Goal: Book appointment/travel/reservation

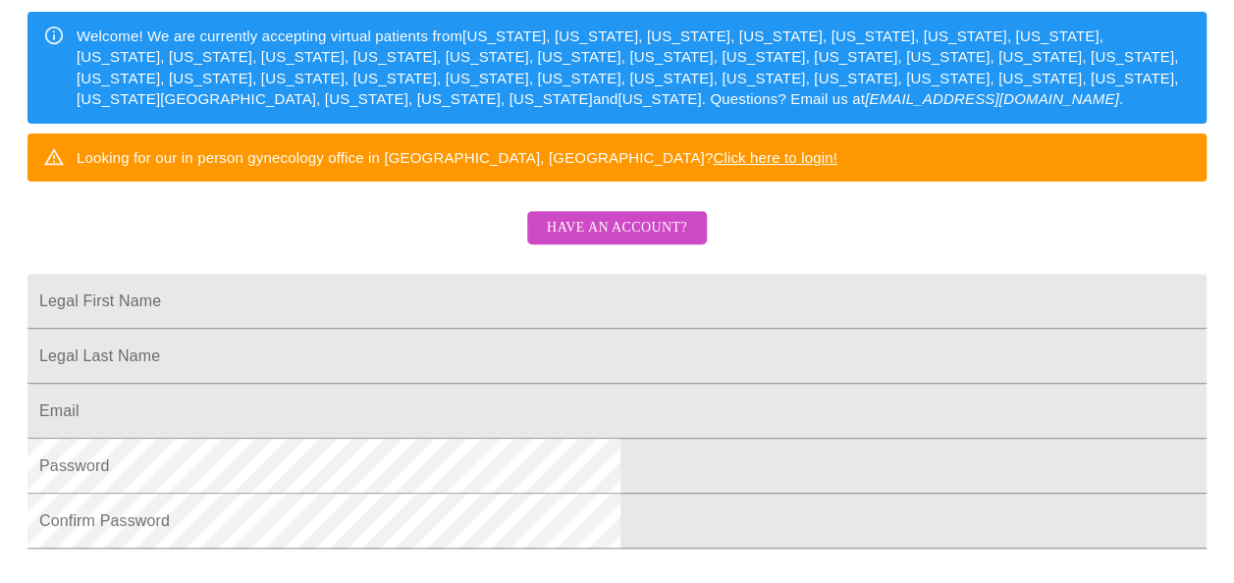
scroll to position [293, 0]
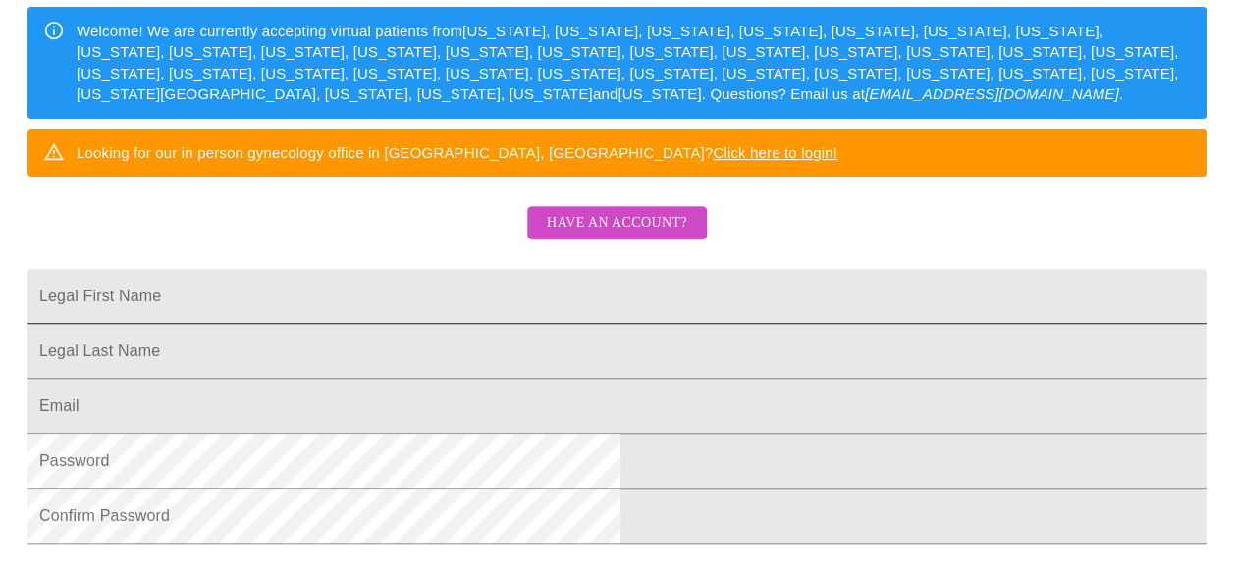
click at [752, 324] on input "Legal First Name" at bounding box center [616, 296] width 1179 height 55
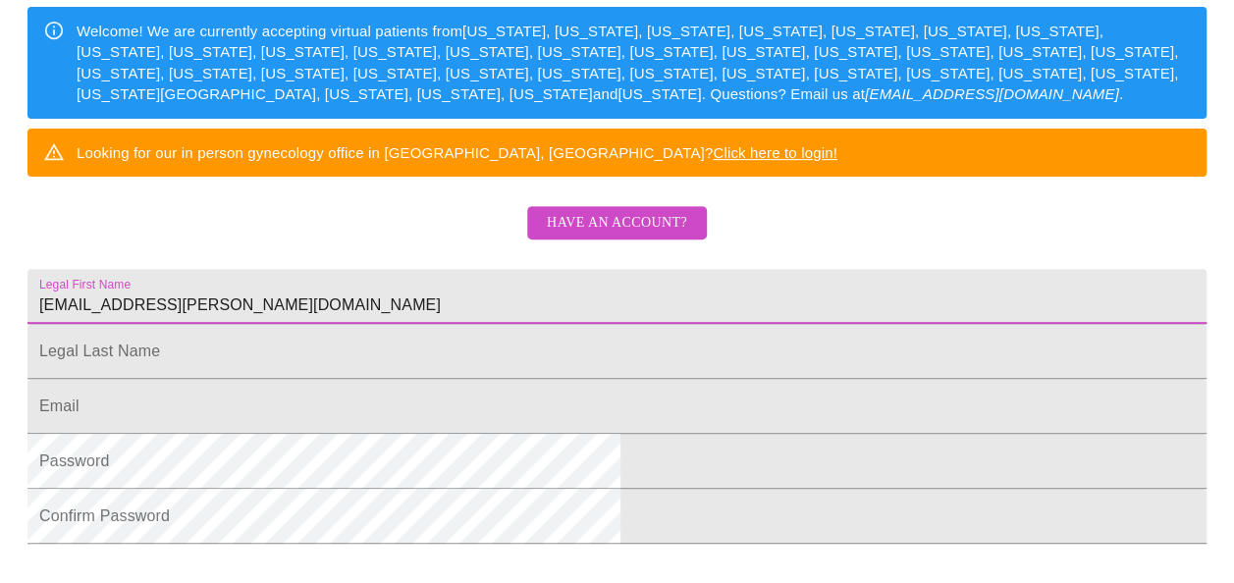
drag, startPoint x: 559, startPoint y: 360, endPoint x: 169, endPoint y: 355, distance: 389.9
click at [169, 355] on html "MyMenopauseRx Sign Up Welcome! We are currently accepting virtual patients from…" at bounding box center [617, 65] width 1234 height 716
type input "Phonnipha"
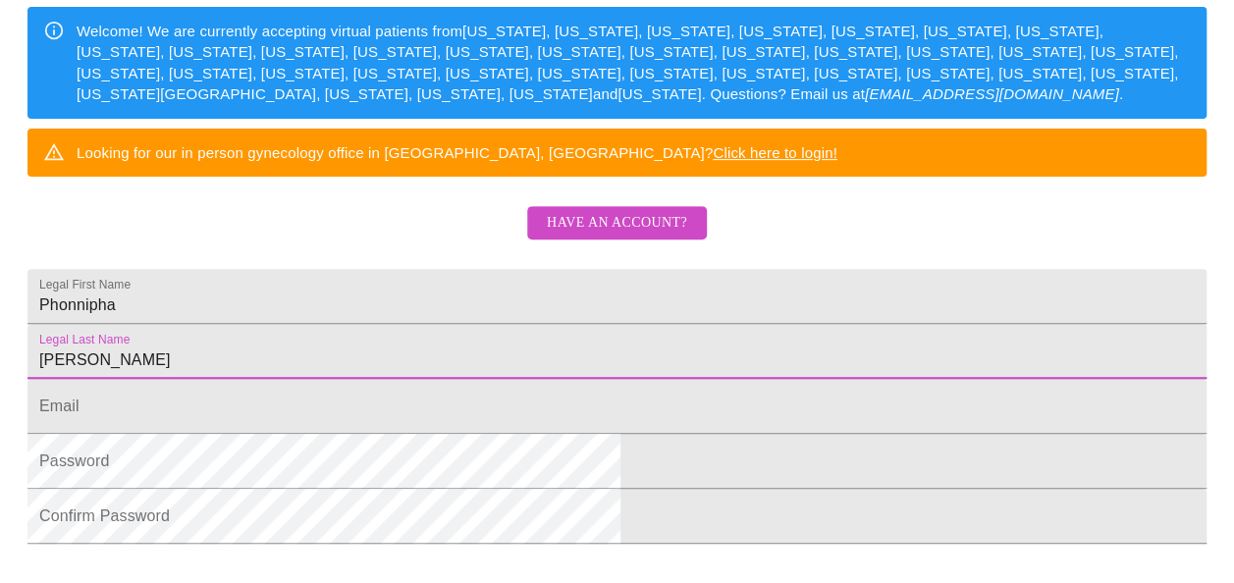
type input "Reiman"
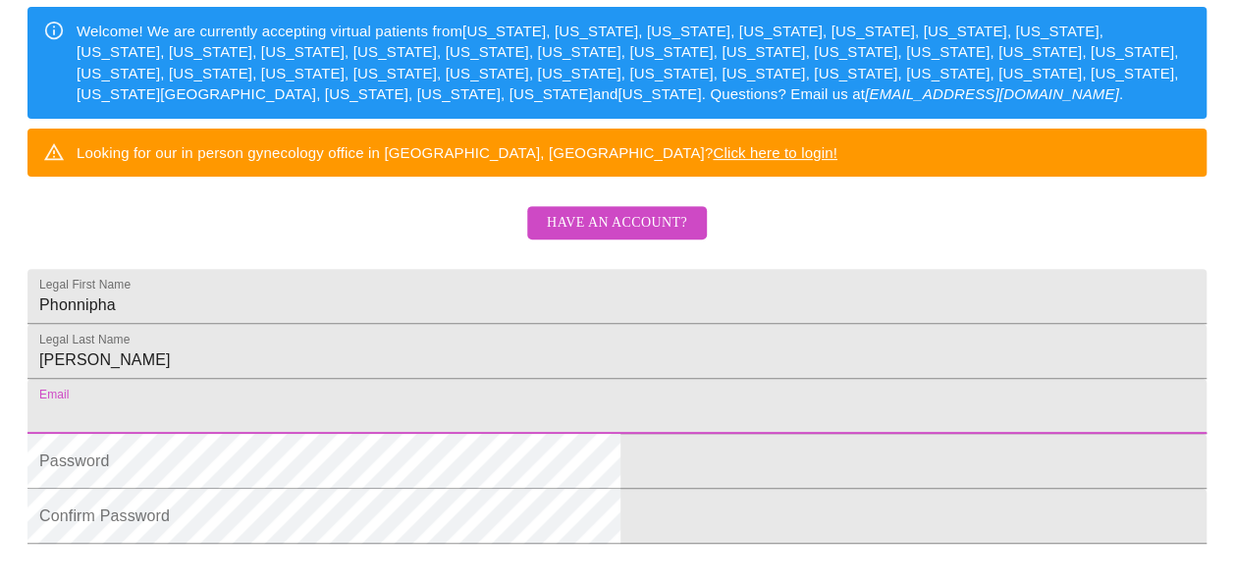
paste input "phonnipha.reiman@yahoo.com"
type input "phonnipha.reiman@yahoo.com"
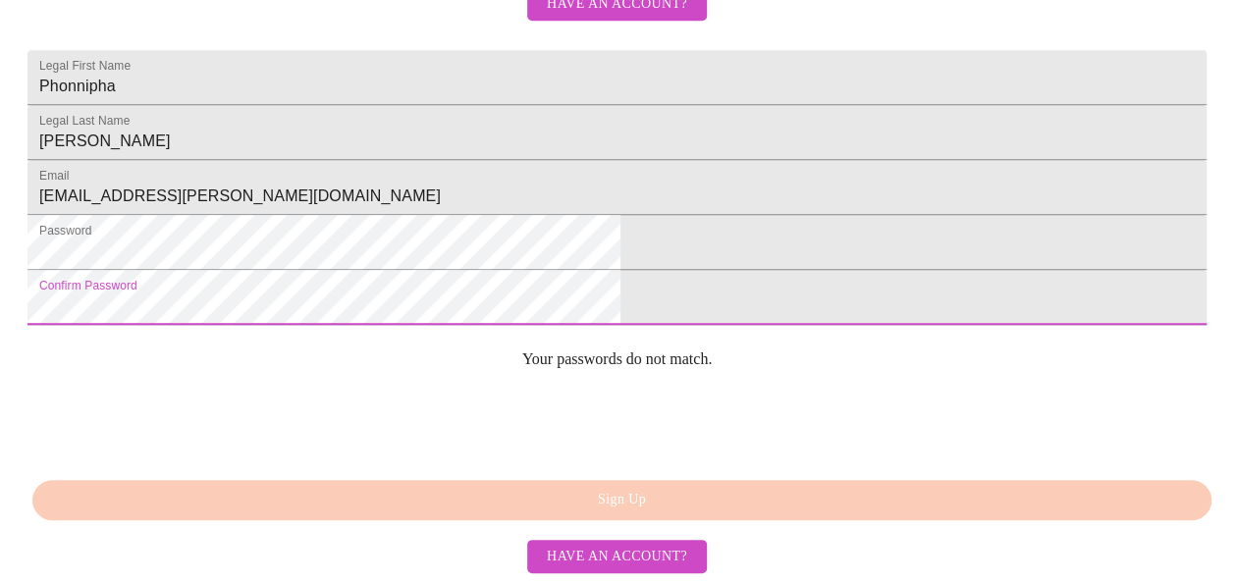
scroll to position [613, 0]
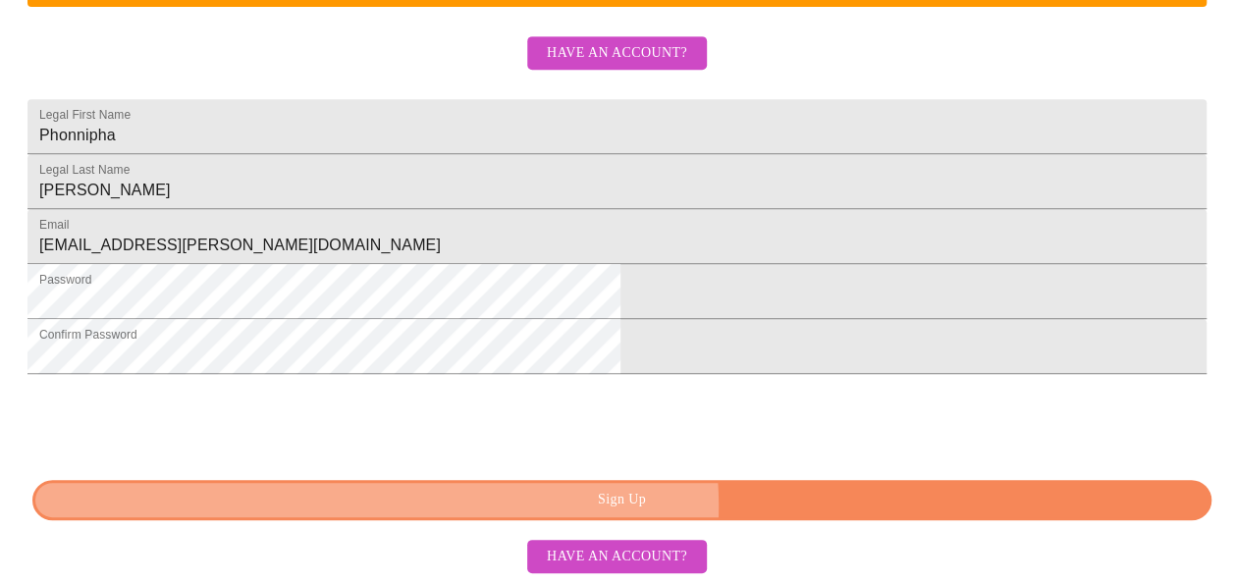
click at [667, 507] on span "Sign Up" at bounding box center [622, 500] width 1134 height 25
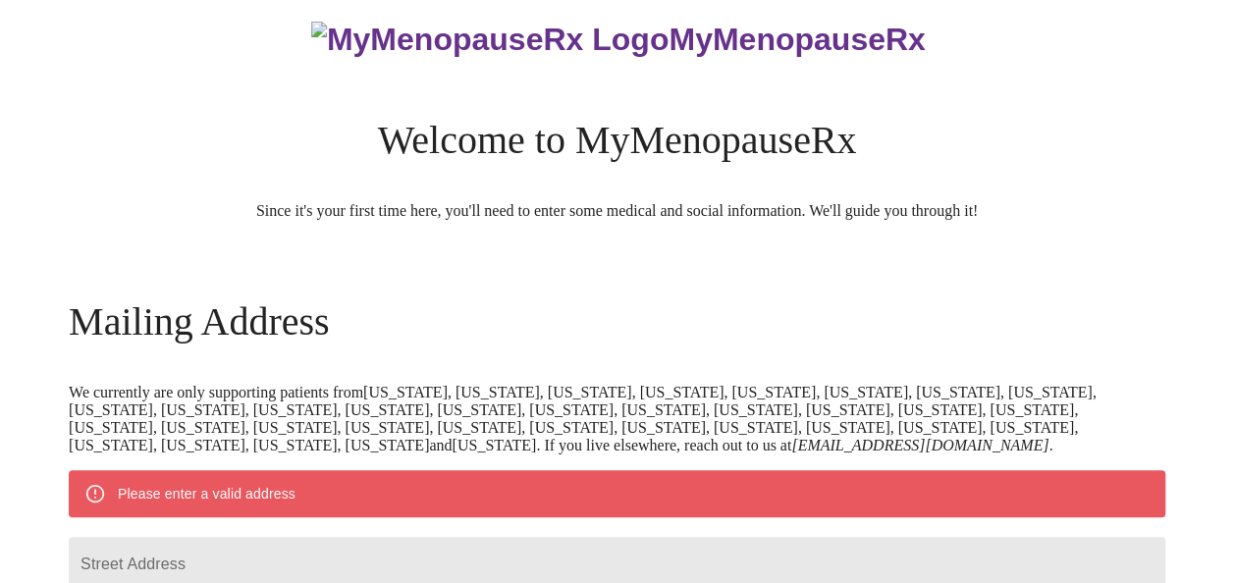
scroll to position [22, 0]
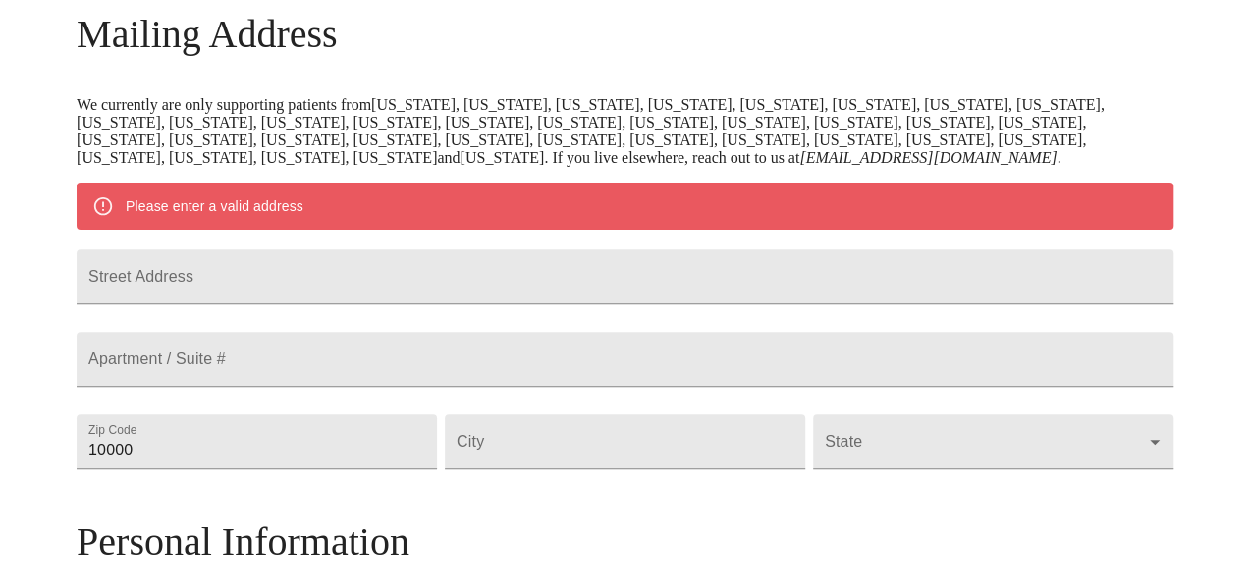
scroll to position [337, 0]
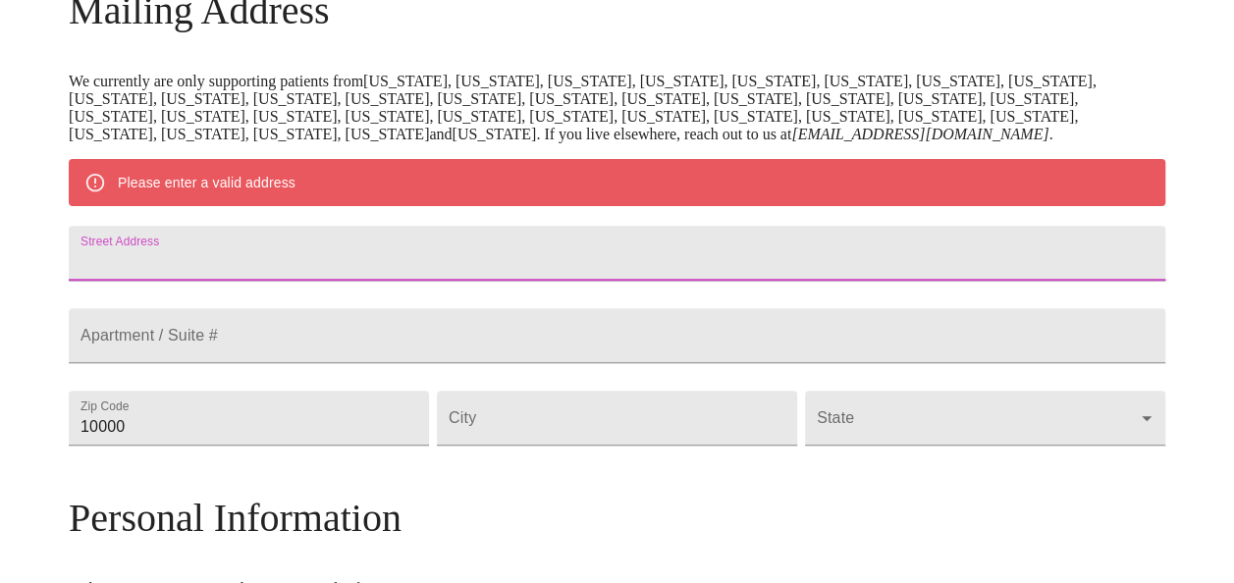
drag, startPoint x: 876, startPoint y: 296, endPoint x: 866, endPoint y: 300, distance: 11.0
click at [869, 281] on input "Street Address" at bounding box center [617, 253] width 1097 height 55
type input "[STREET_ADDRESS]"
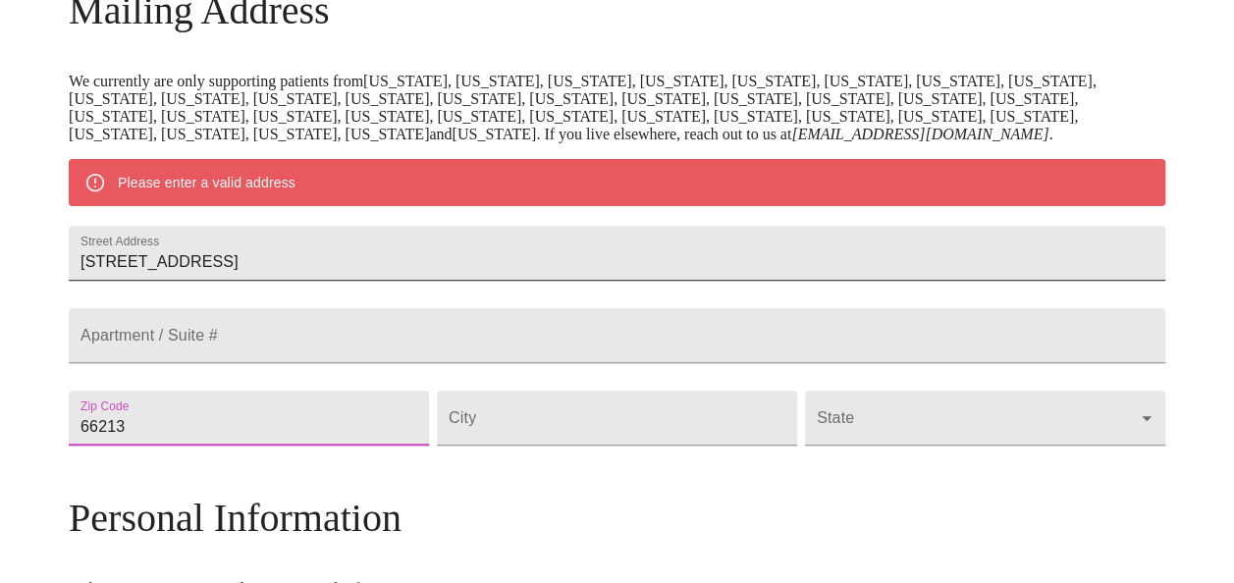
type input "66213"
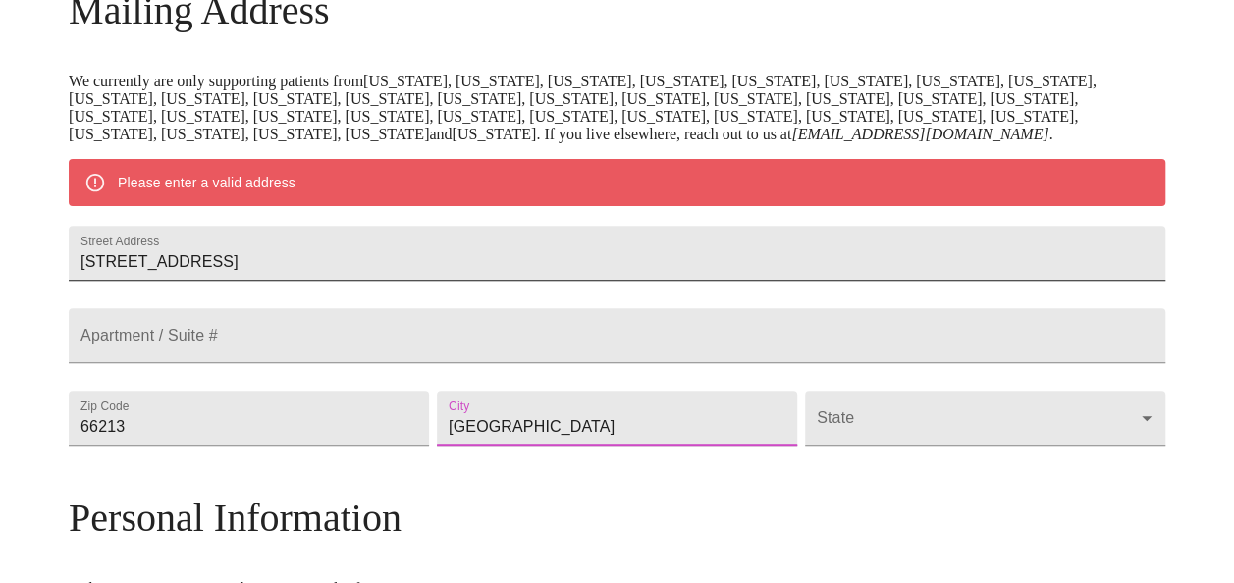
type input "[GEOGRAPHIC_DATA]"
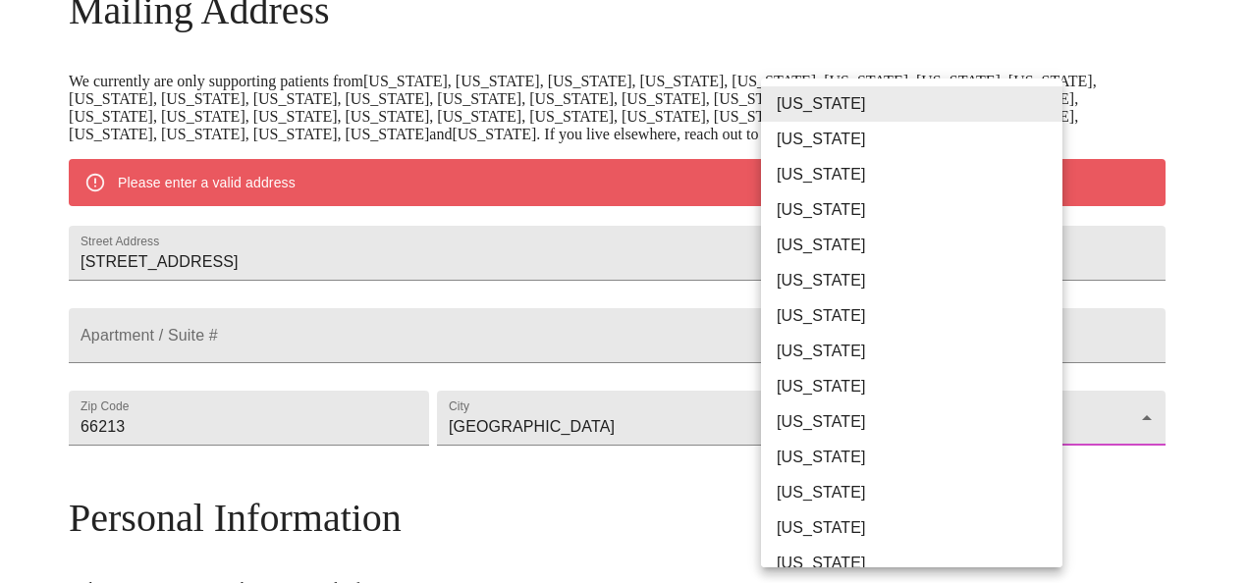
click at [992, 499] on body "MyMenopauseRx Welcome to MyMenopauseRx Since it's your first time here, you'll …" at bounding box center [624, 445] width 1233 height 1549
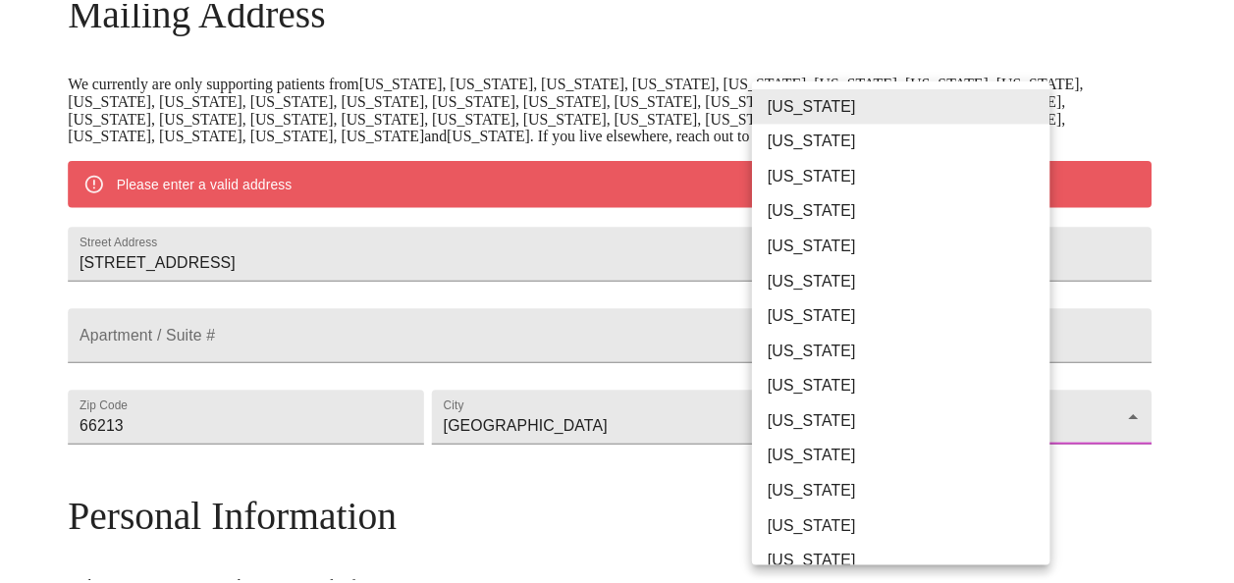
scroll to position [427, 0]
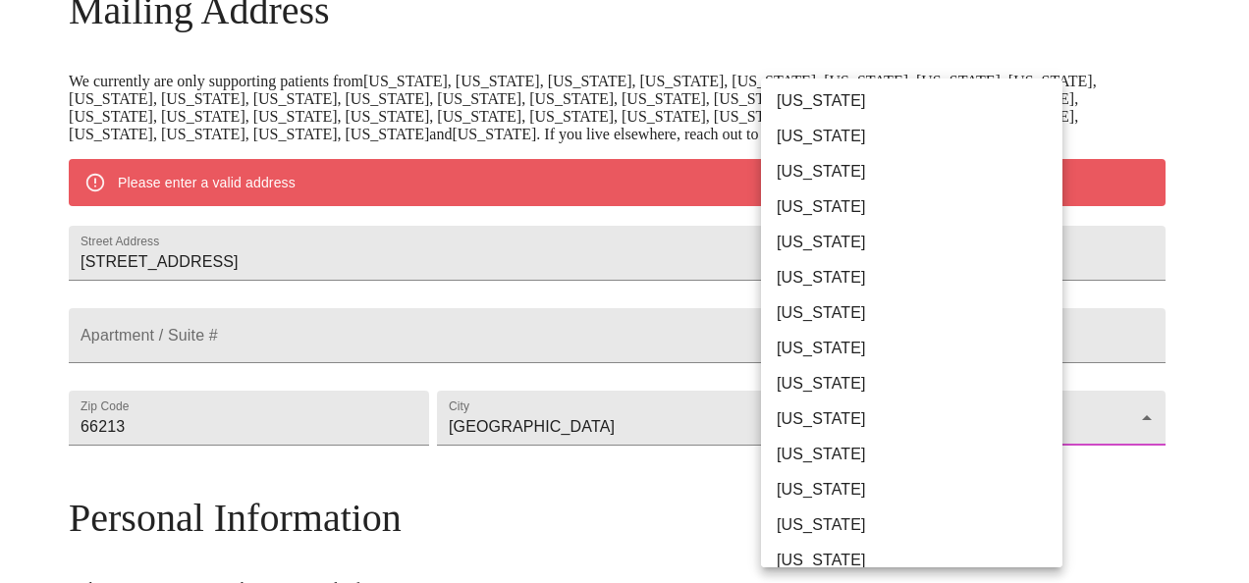
click at [845, 211] on li "[US_STATE]" at bounding box center [919, 207] width 316 height 35
type input "[US_STATE]"
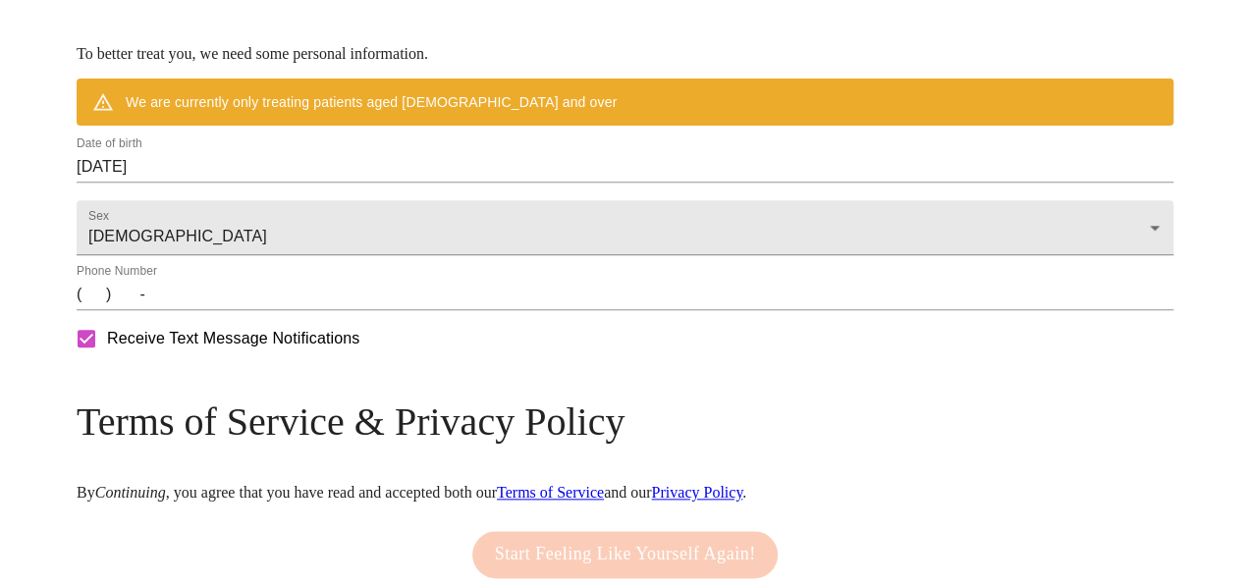
scroll to position [821, 0]
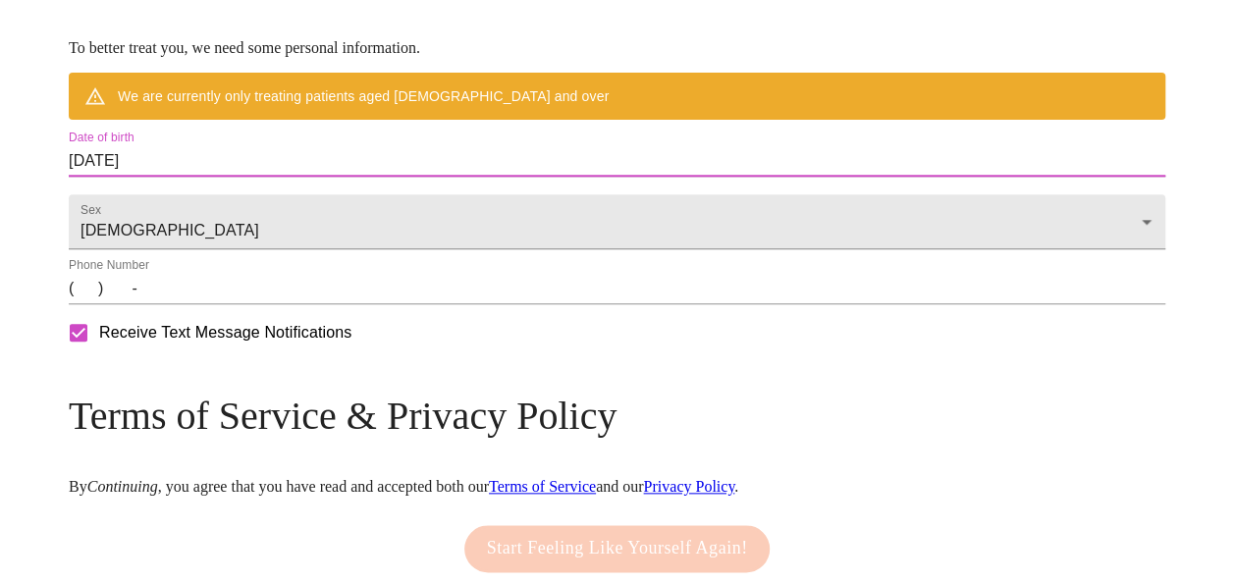
drag, startPoint x: 345, startPoint y: 224, endPoint x: 75, endPoint y: 189, distance: 272.3
click at [276, 177] on input "[DATE]" at bounding box center [617, 160] width 1097 height 31
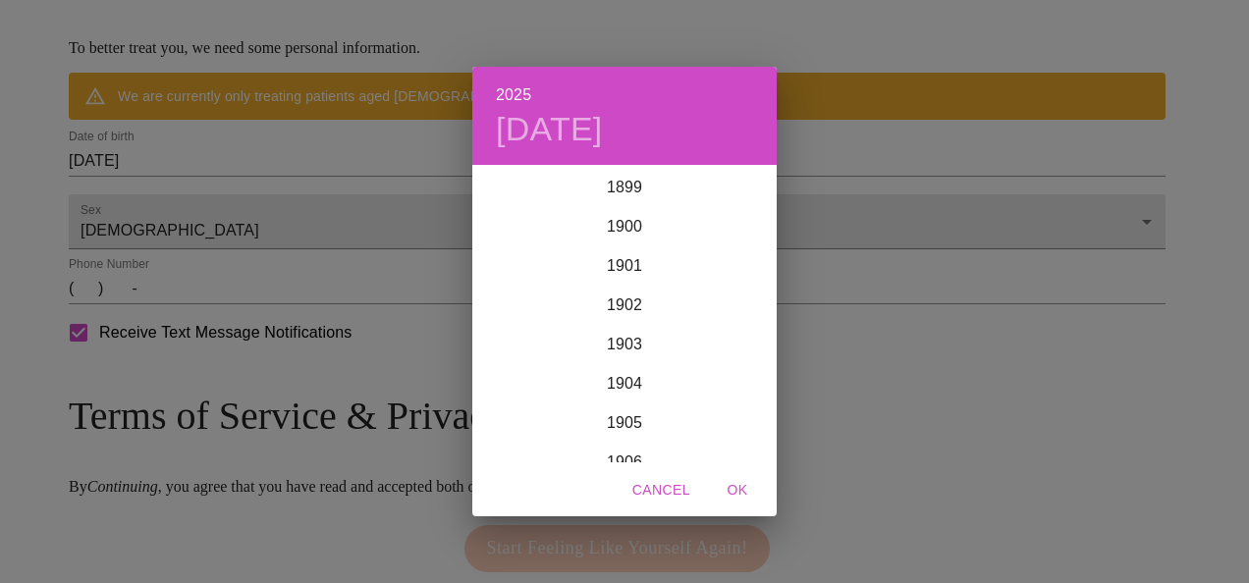
scroll to position [4831, 0]
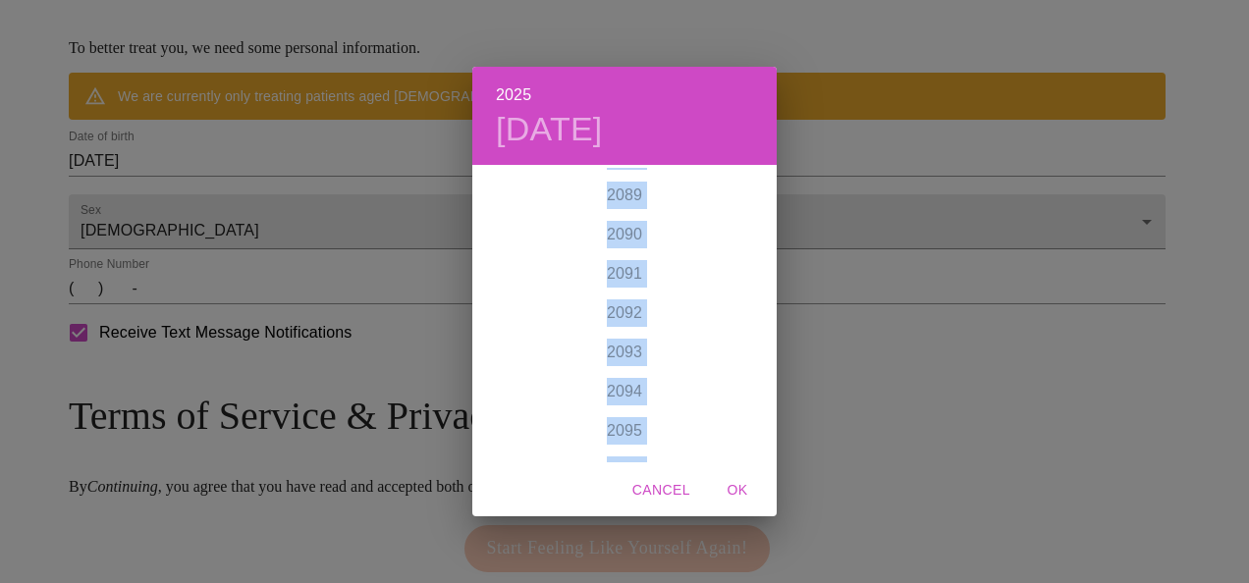
drag, startPoint x: 618, startPoint y: 308, endPoint x: 573, endPoint y: 572, distance: 266.9
click at [573, 572] on div "2025 [DATE] 1900 1901 1902 1903 1904 1905 1906 1907 1908 1909 1910 1911 1912 19…" at bounding box center [624, 291] width 1249 height 583
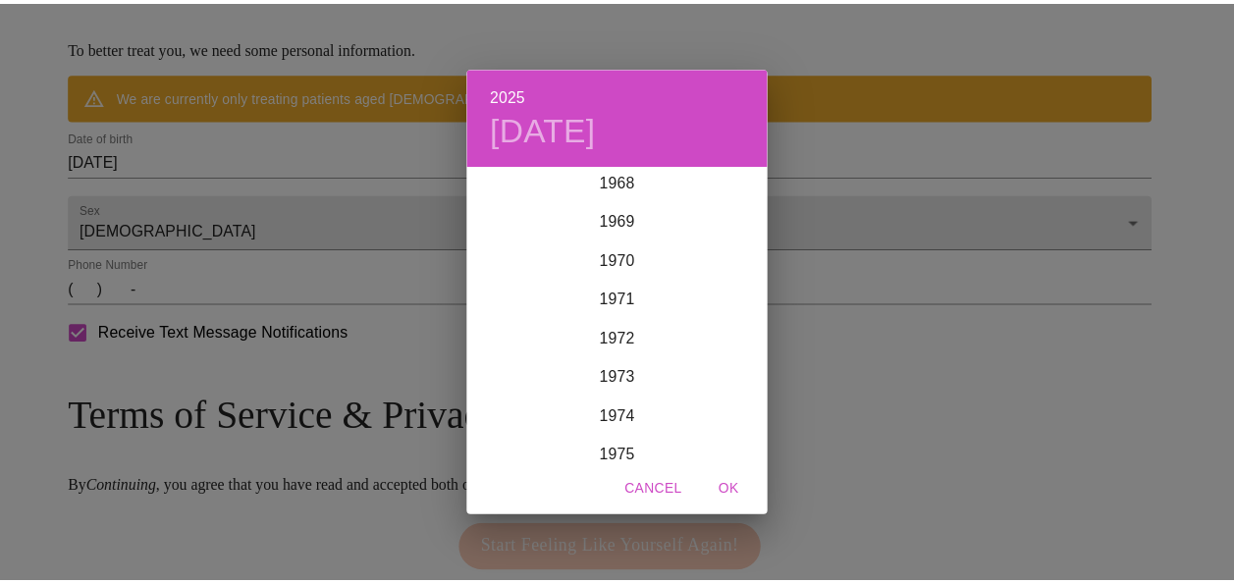
scroll to position [2733, 0]
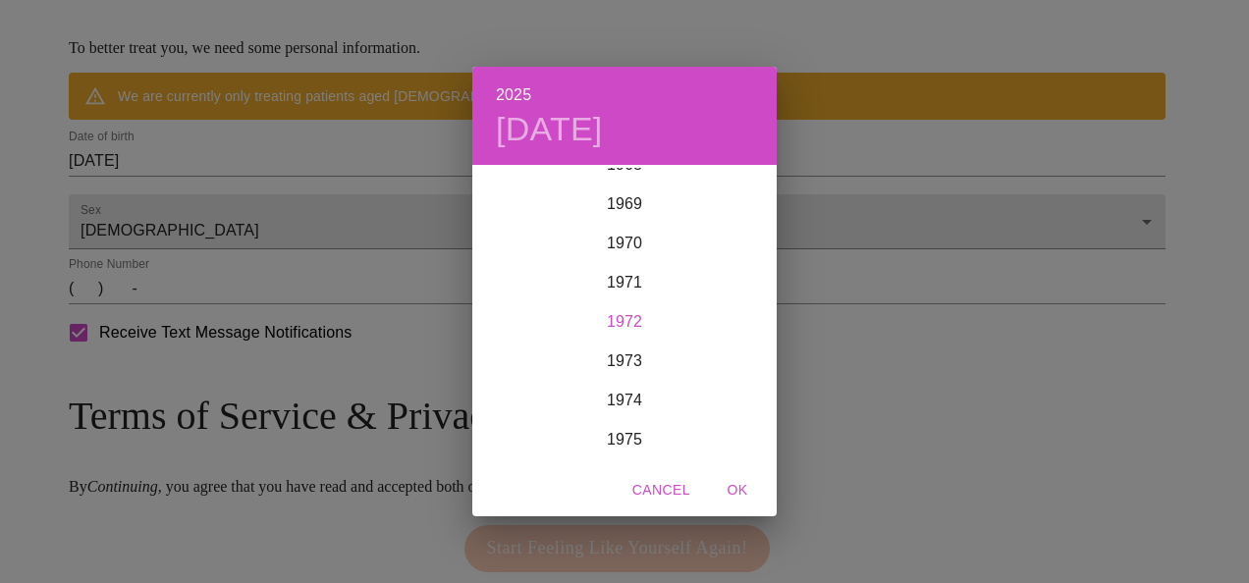
click at [627, 324] on div "1972" at bounding box center [624, 321] width 304 height 39
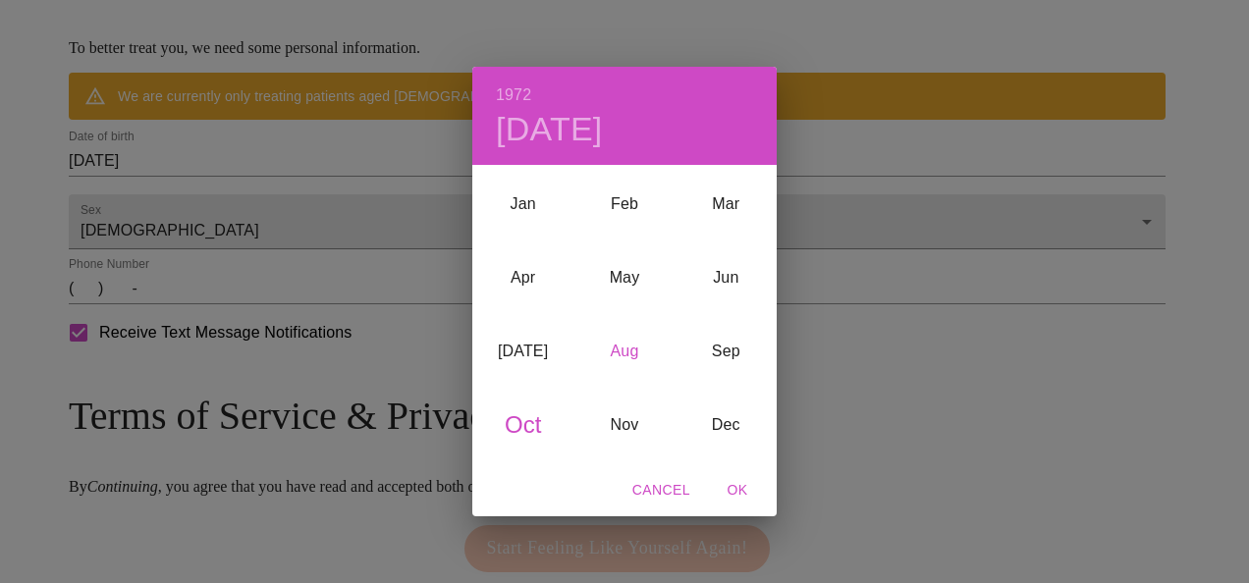
click at [637, 348] on div "Aug" at bounding box center [623, 352] width 101 height 74
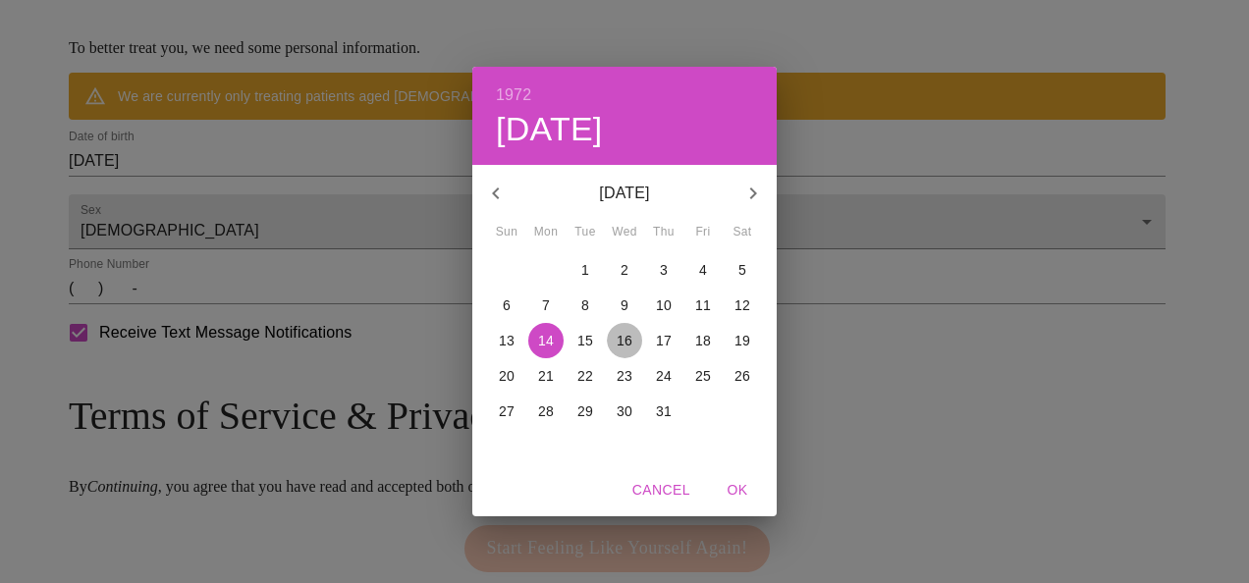
click at [626, 344] on p "16" at bounding box center [625, 341] width 16 height 20
click at [753, 493] on span "OK" at bounding box center [737, 490] width 47 height 25
type input "[DATE]"
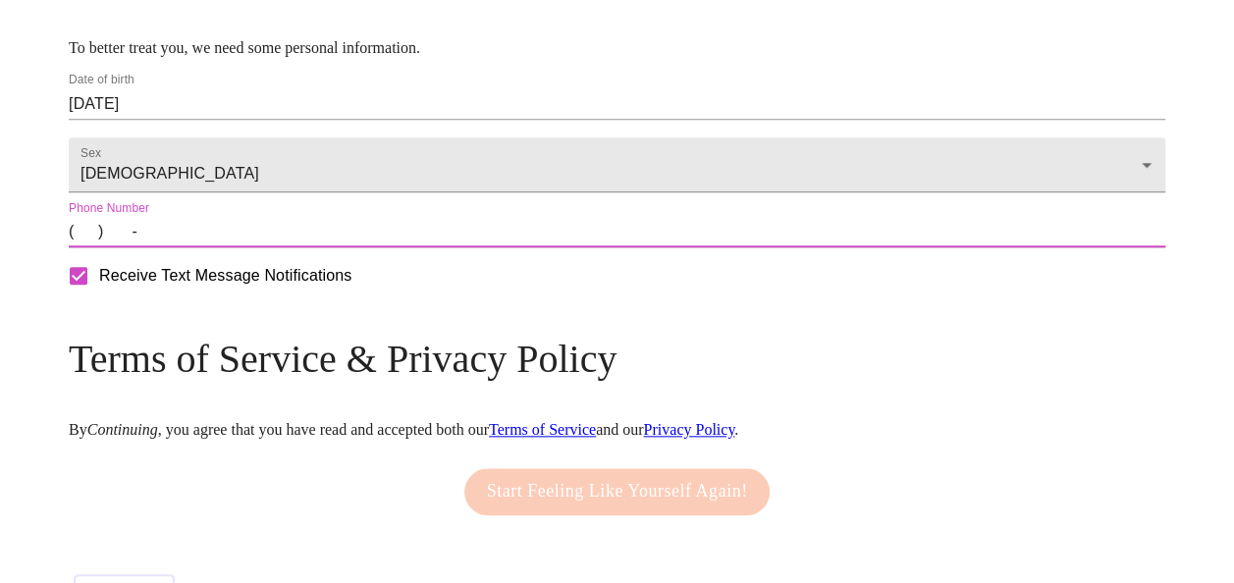
click at [216, 247] on input "(   )    -" at bounding box center [617, 231] width 1097 height 31
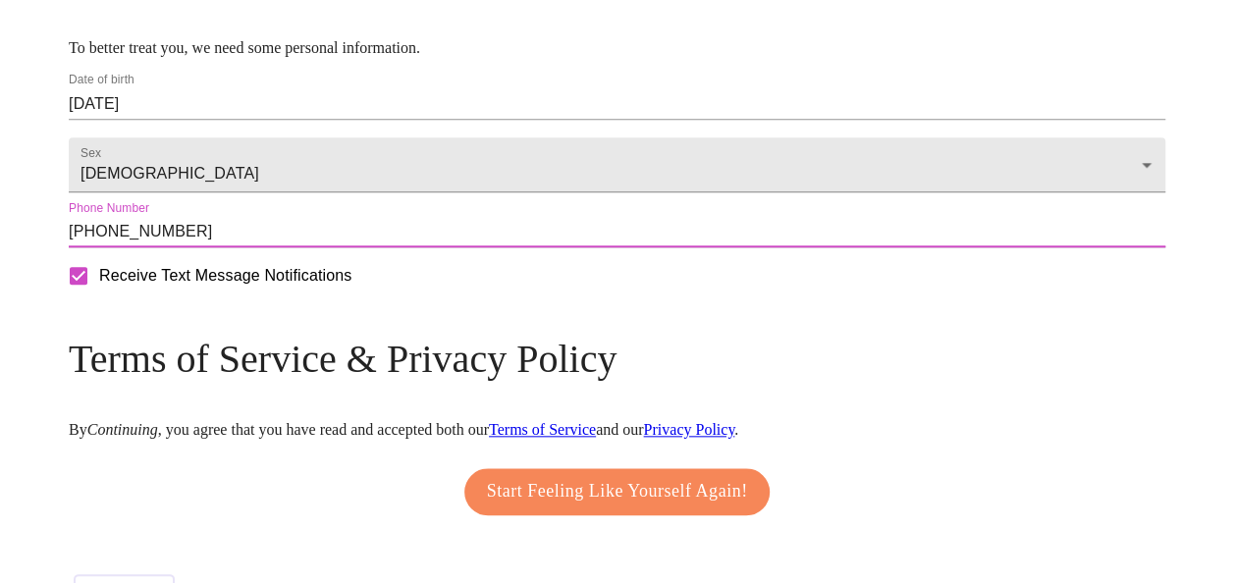
type input "[PHONE_NUMBER]"
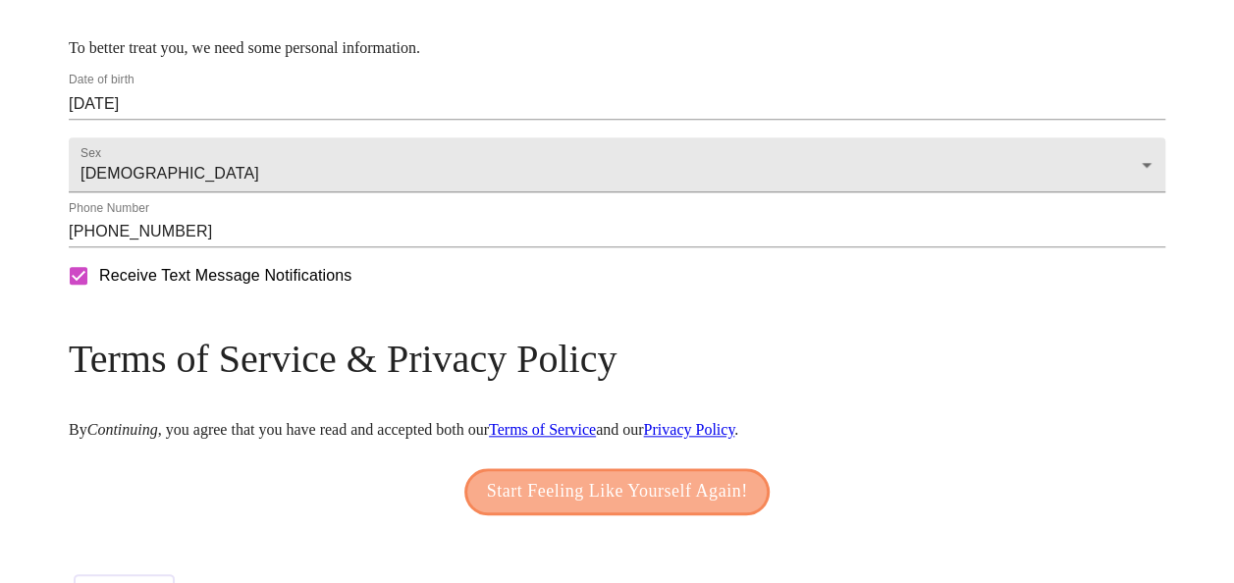
click at [550, 508] on span "Start Feeling Like Yourself Again!" at bounding box center [617, 491] width 261 height 31
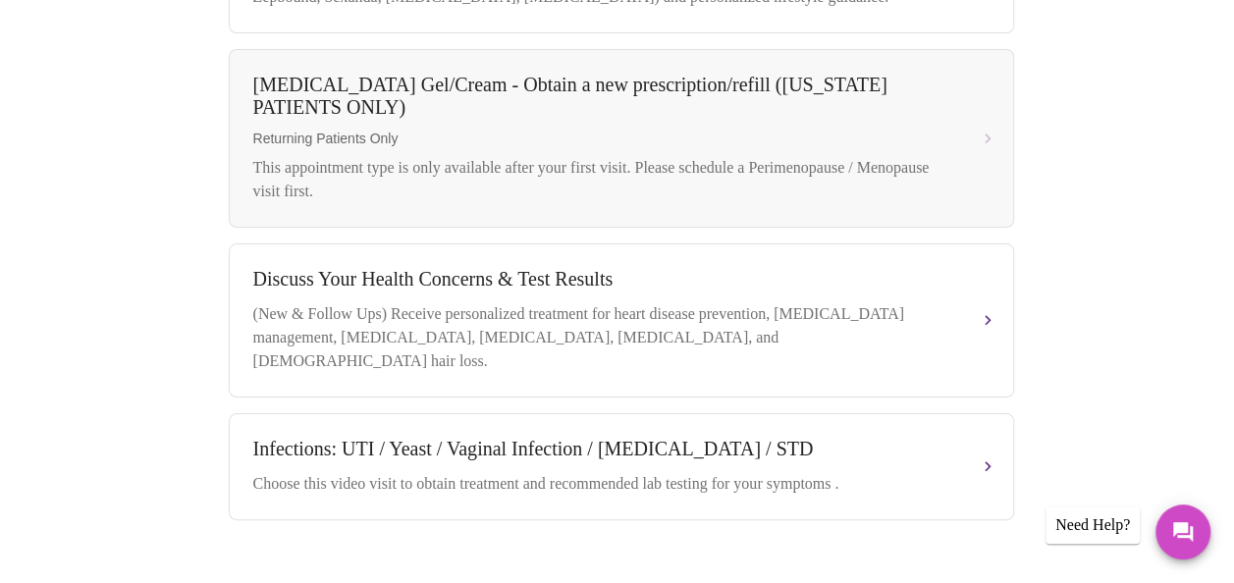
scroll to position [868, 0]
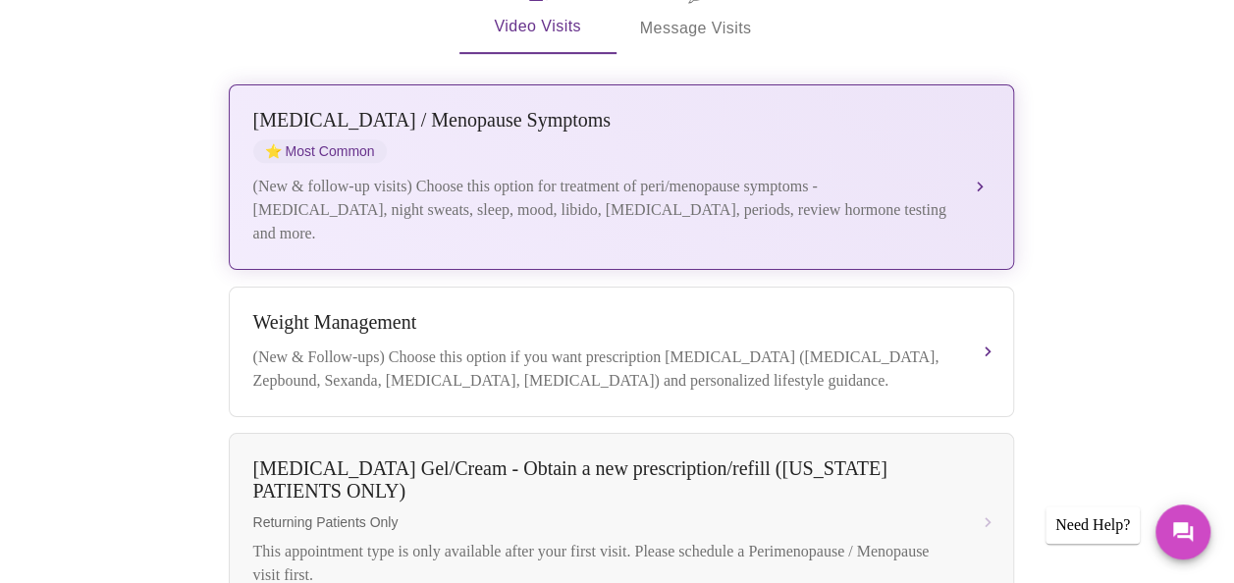
drag, startPoint x: 695, startPoint y: 137, endPoint x: 683, endPoint y: 137, distance: 11.8
click at [683, 137] on div "[MEDICAL_DATA] / Menopause Symptoms ⭐ Most Common (New & follow-up visits) Choo…" at bounding box center [621, 177] width 736 height 136
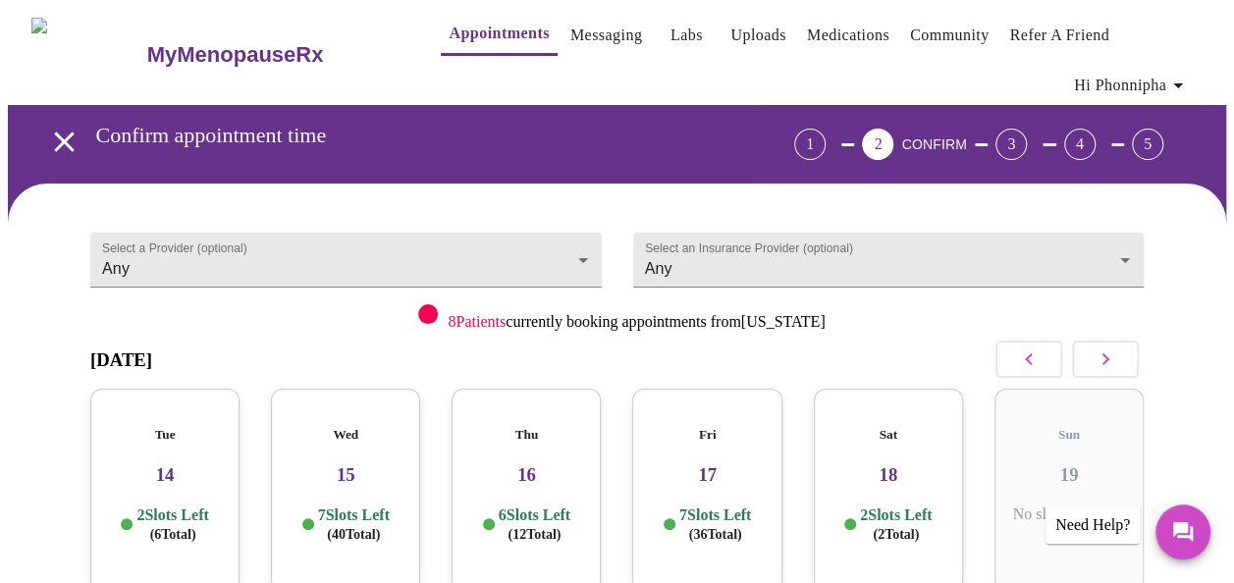
scroll to position [6, 0]
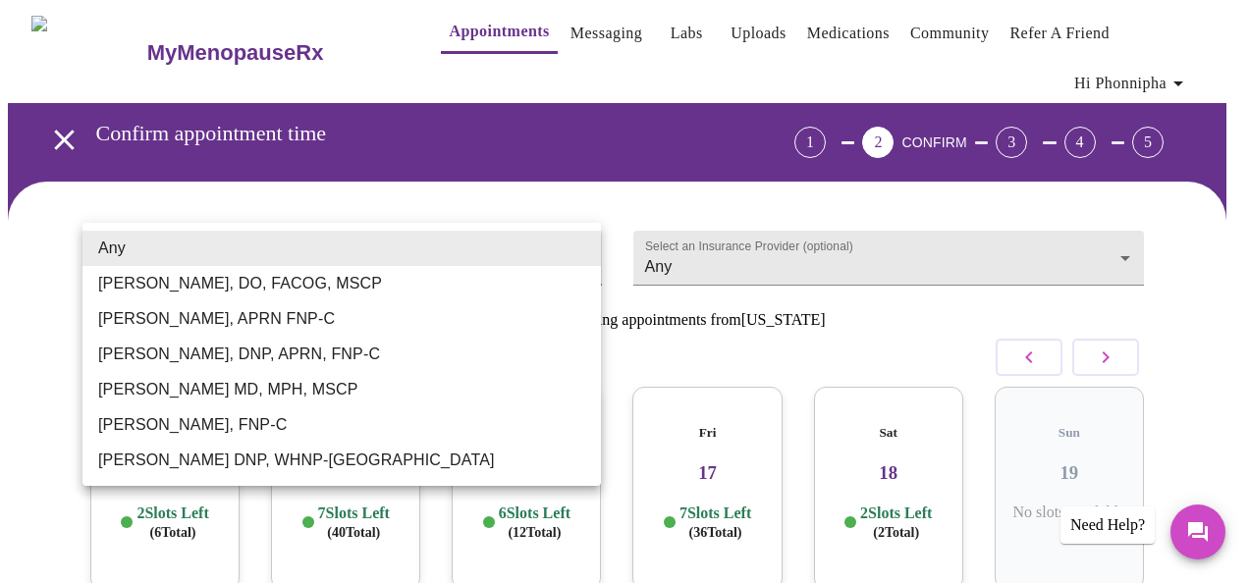
click at [552, 262] on body "MyMenopauseRx Appointments Messaging Labs Uploads Medications Community Refer a…" at bounding box center [624, 414] width 1233 height 825
click at [709, 269] on div at bounding box center [624, 291] width 1249 height 583
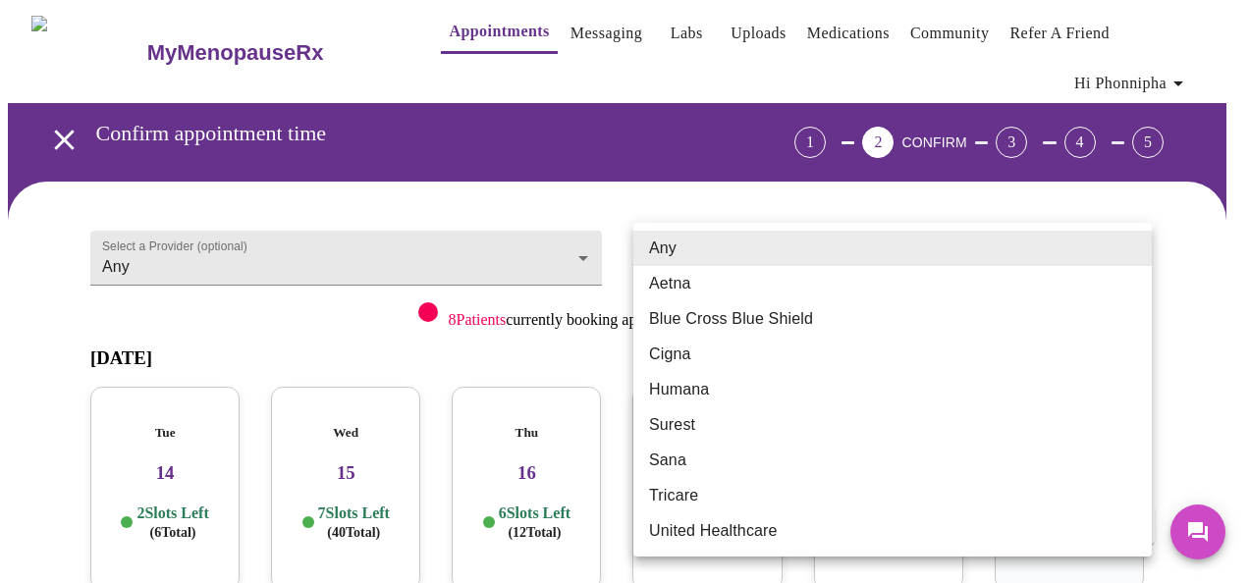
drag, startPoint x: 711, startPoint y: 270, endPoint x: 685, endPoint y: 288, distance: 31.1
click at [713, 261] on body "MyMenopauseRx Appointments Messaging Labs Uploads Medications Community Refer a…" at bounding box center [624, 414] width 1233 height 825
click at [689, 290] on li "Aetna" at bounding box center [892, 283] width 518 height 35
type input "Aetna"
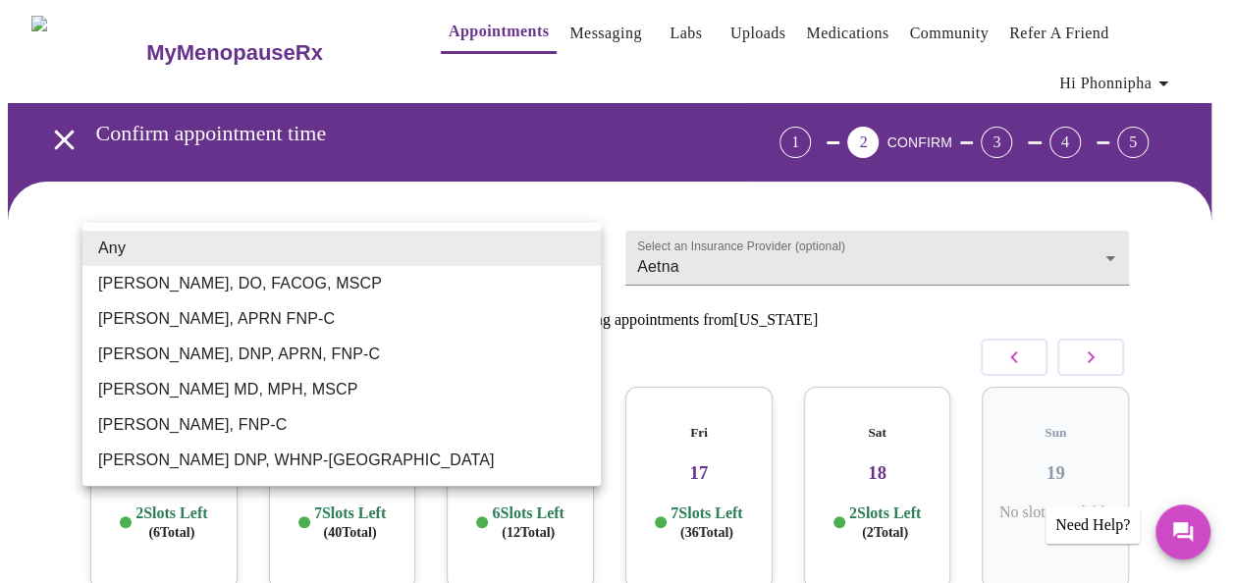
drag, startPoint x: 518, startPoint y: 265, endPoint x: 503, endPoint y: 268, distance: 16.0
click at [508, 267] on body "MyMenopauseRx Appointments Messaging Labs Uploads Medications Community Refer a…" at bounding box center [617, 414] width 1219 height 825
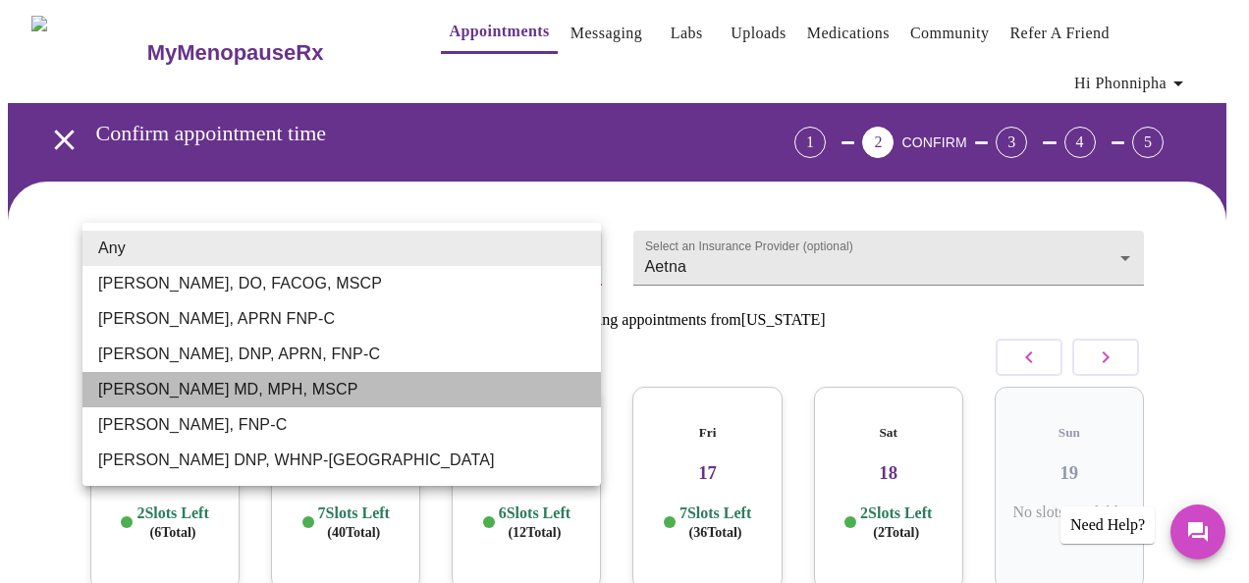
click at [169, 397] on li "[PERSON_NAME] MD, MPH, MSCP" at bounding box center [341, 389] width 518 height 35
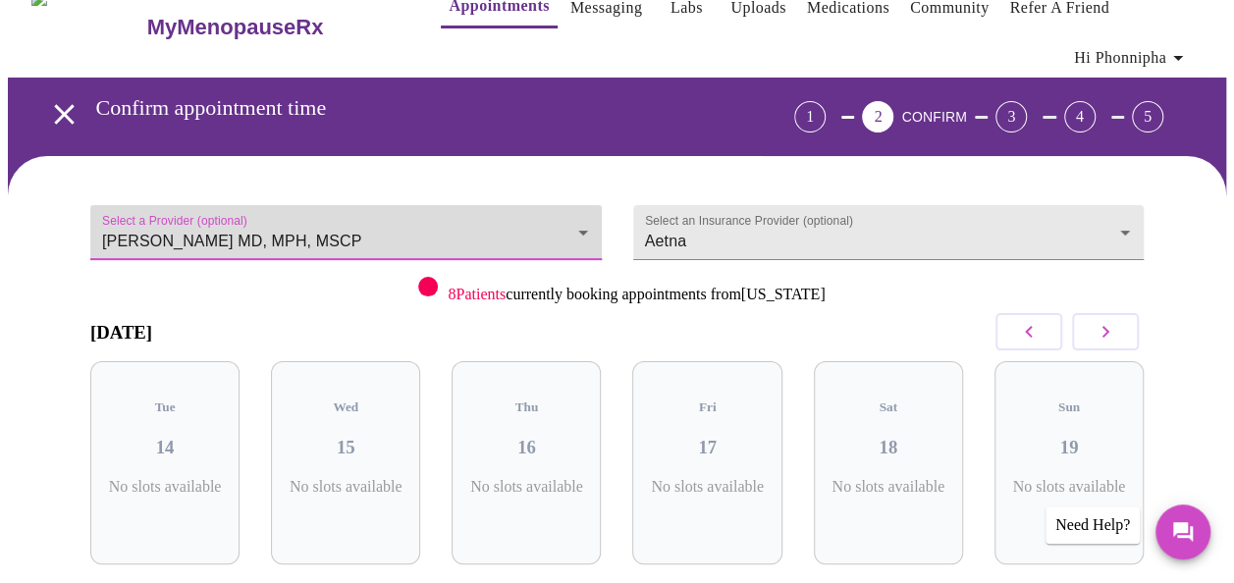
scroll to position [0, 0]
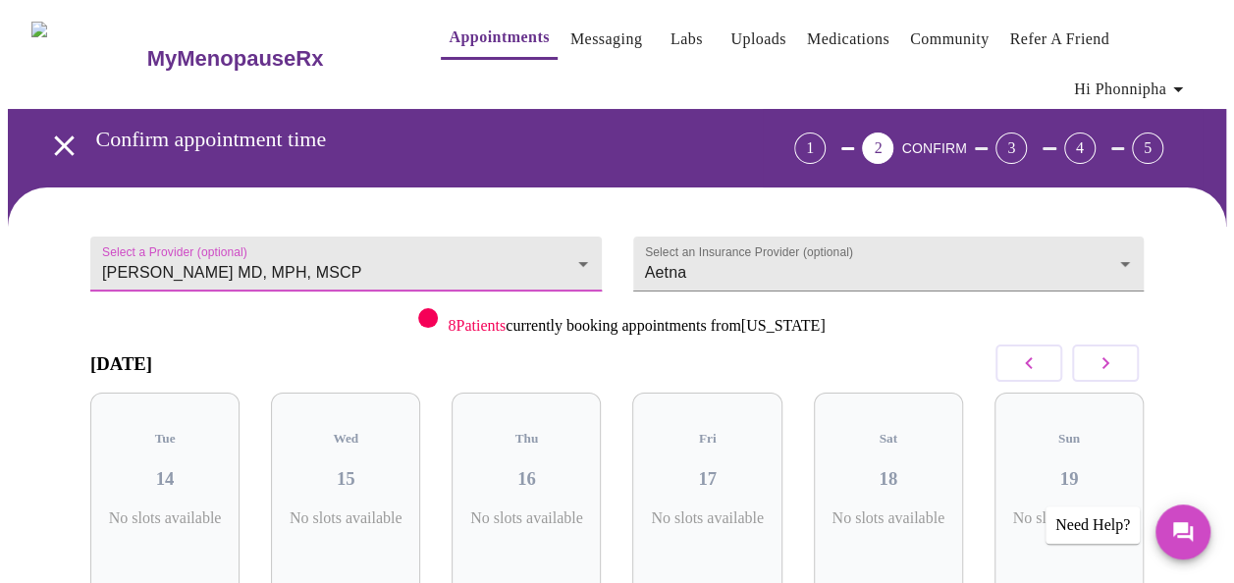
click at [412, 263] on body "MyMenopauseRx Appointments Messaging Labs Uploads Medications Community Refer a…" at bounding box center [617, 420] width 1219 height 825
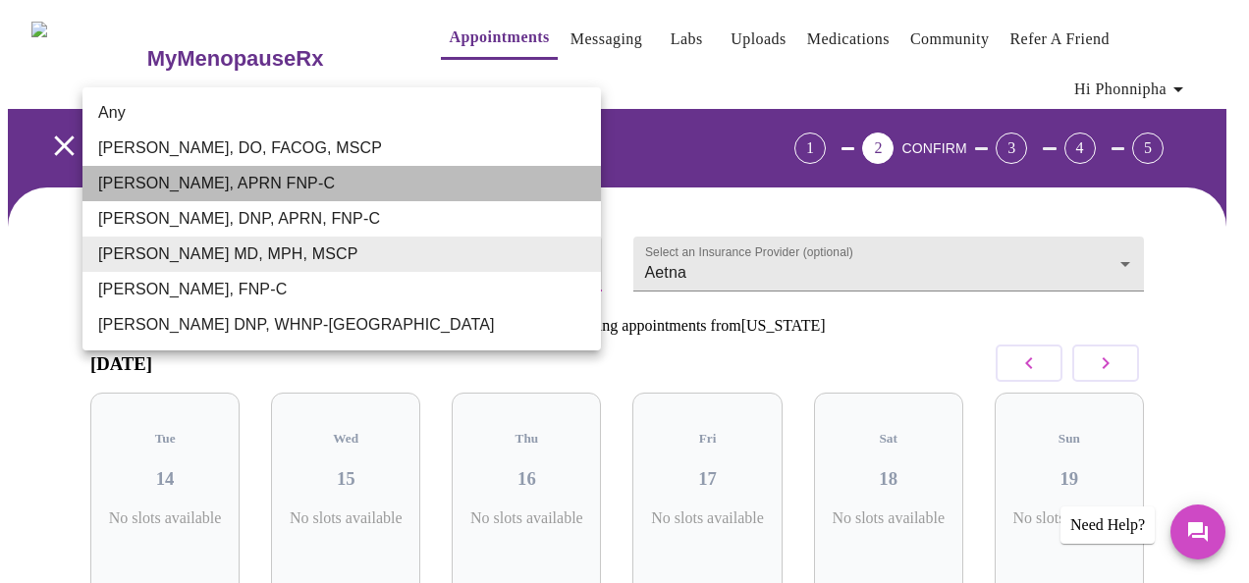
click at [156, 195] on li "[PERSON_NAME], APRN FNP-C" at bounding box center [341, 183] width 518 height 35
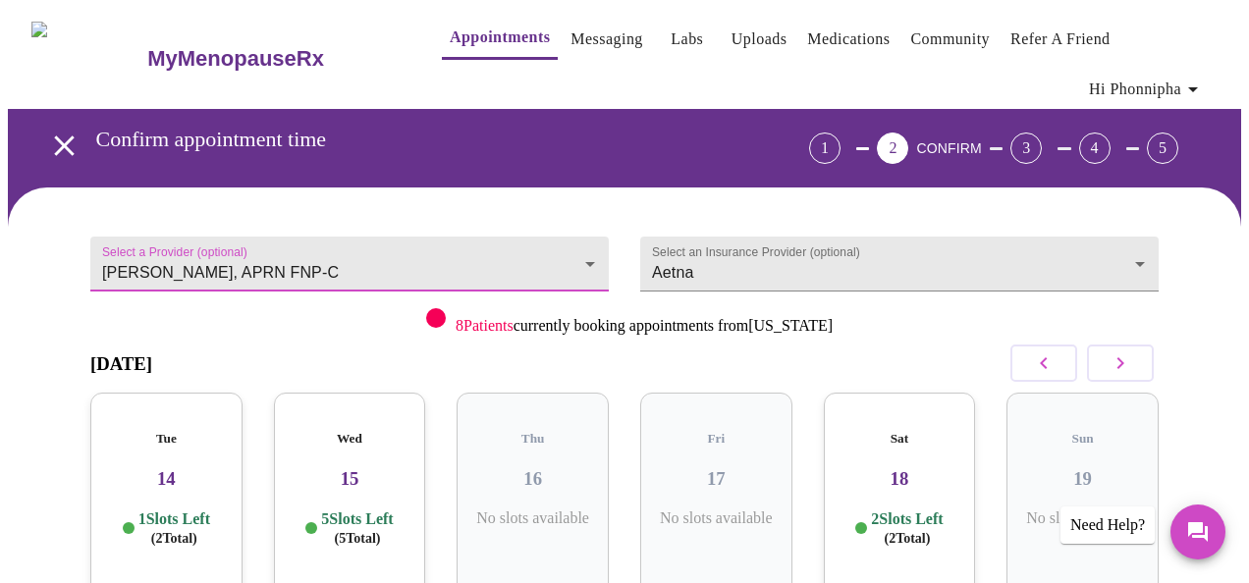
click at [517, 253] on body "MyMenopauseRx Appointments Messaging Labs Uploads Medications Community Refer a…" at bounding box center [624, 420] width 1233 height 825
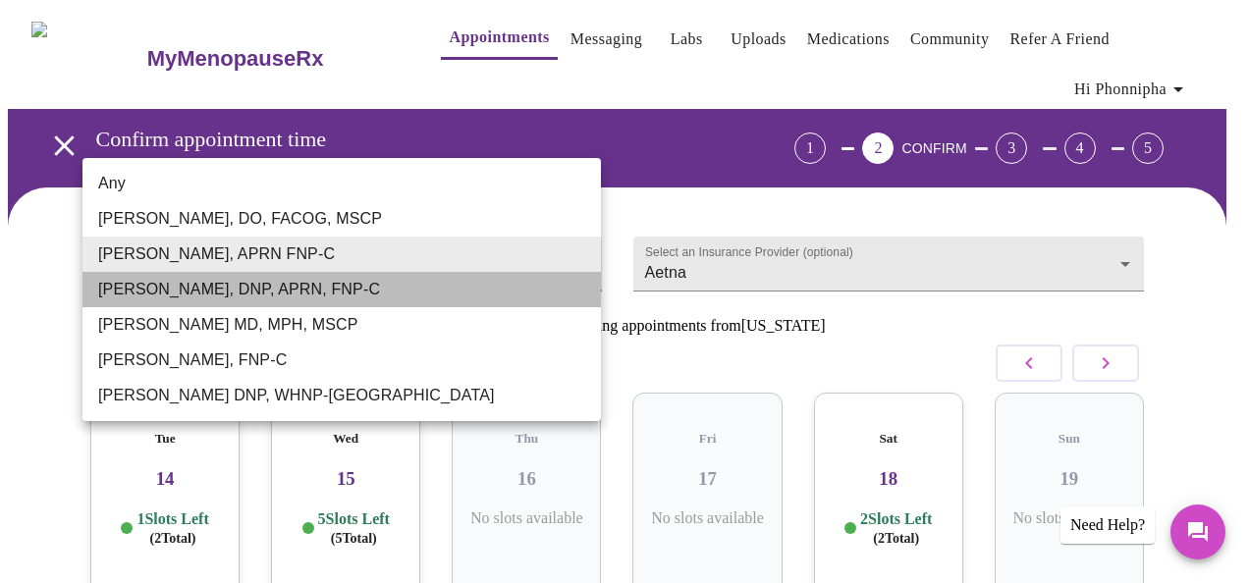
click at [317, 283] on li "[PERSON_NAME], DNP, APRN, FNP-C" at bounding box center [341, 289] width 518 height 35
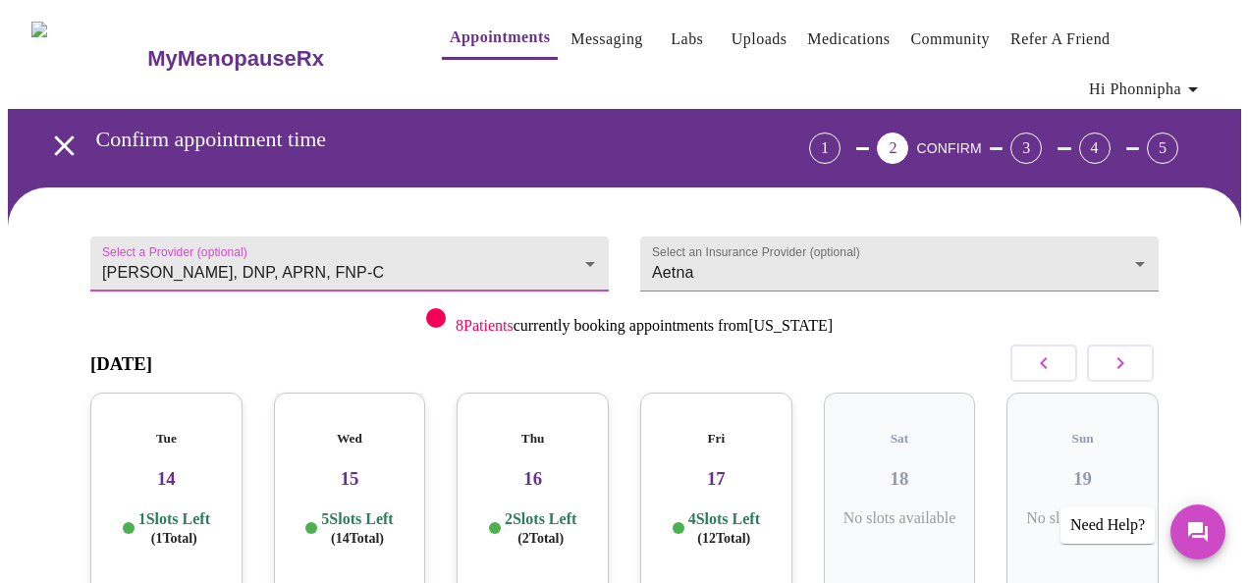
click at [318, 269] on body "MyMenopauseRx Appointments Messaging Labs Uploads Medications Community Refer a…" at bounding box center [624, 420] width 1233 height 825
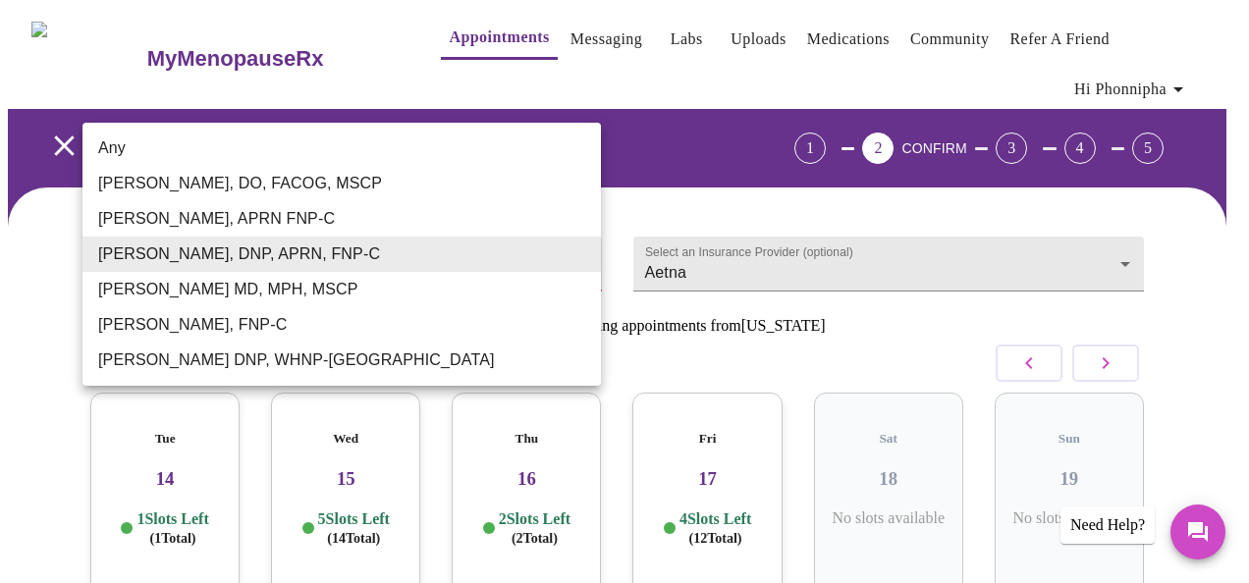
click at [226, 354] on li "[PERSON_NAME] DNP, WHNP-[GEOGRAPHIC_DATA]" at bounding box center [341, 360] width 518 height 35
type input "[PERSON_NAME] DNP, WHNP-[GEOGRAPHIC_DATA]"
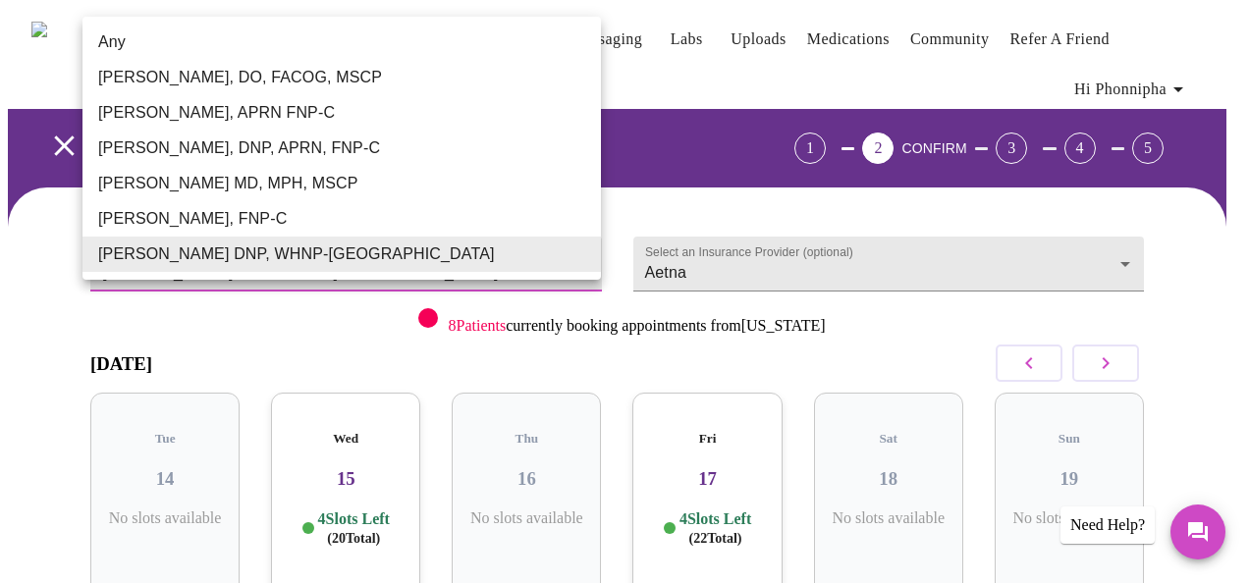
click at [260, 260] on body "MyMenopauseRx Appointments Messaging Labs Uploads Medications Community Refer a…" at bounding box center [624, 420] width 1233 height 825
click at [269, 251] on li "[PERSON_NAME] DNP, WHNP-[GEOGRAPHIC_DATA]" at bounding box center [341, 254] width 518 height 35
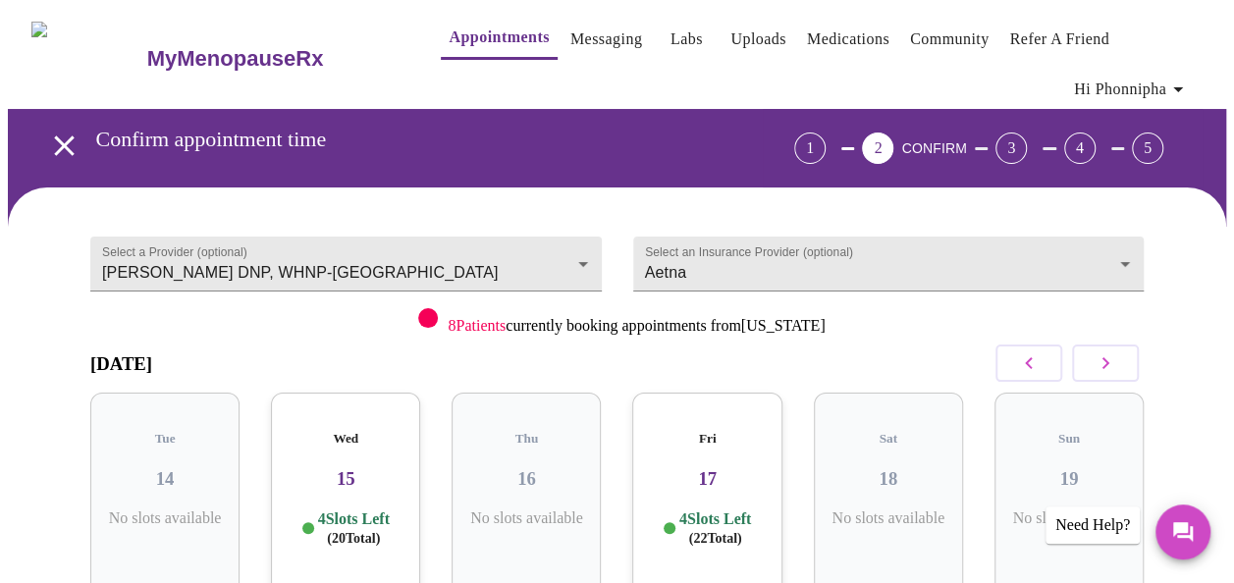
click at [299, 431] on h5 "Wed" at bounding box center [346, 439] width 118 height 16
click at [573, 40] on link "Messaging" at bounding box center [607, 39] width 72 height 27
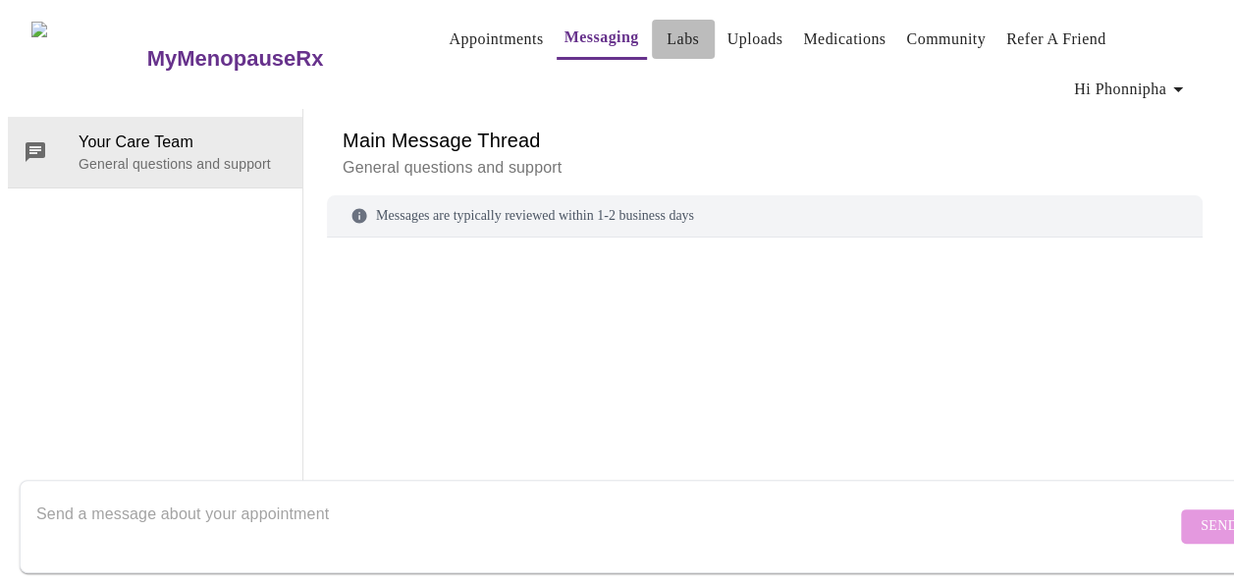
click at [648, 26] on div "MyMenopauseRx Appointments Messaging Labs Uploads Medications Community Refer a…" at bounding box center [617, 270] width 1219 height 525
click at [803, 39] on link "Medications" at bounding box center [844, 39] width 82 height 27
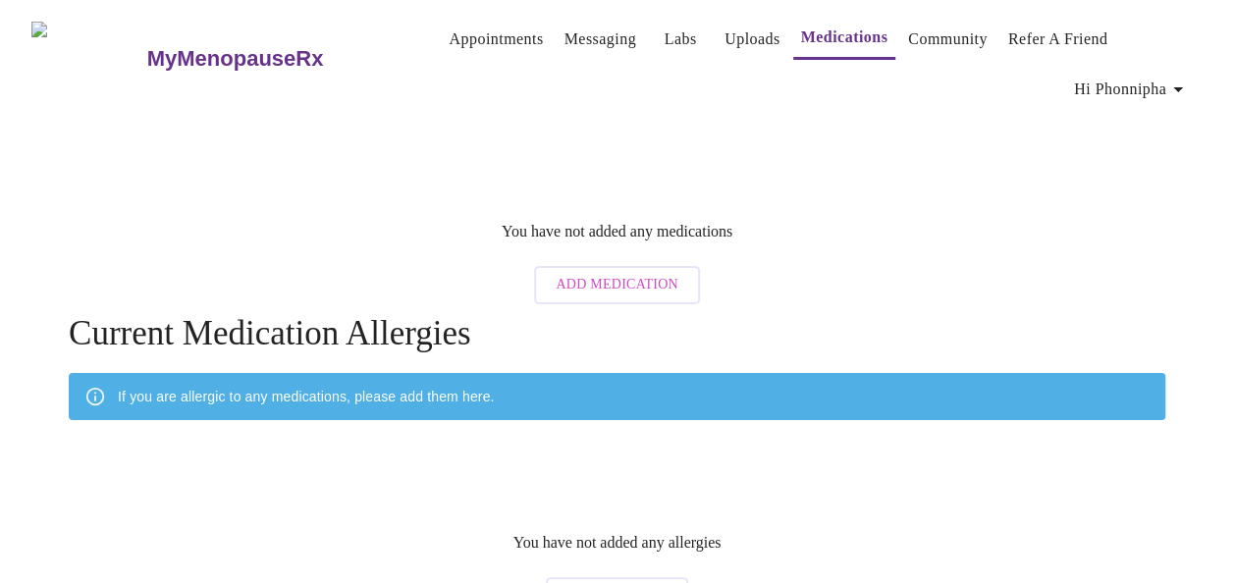
click at [938, 32] on link "Community" at bounding box center [948, 39] width 80 height 27
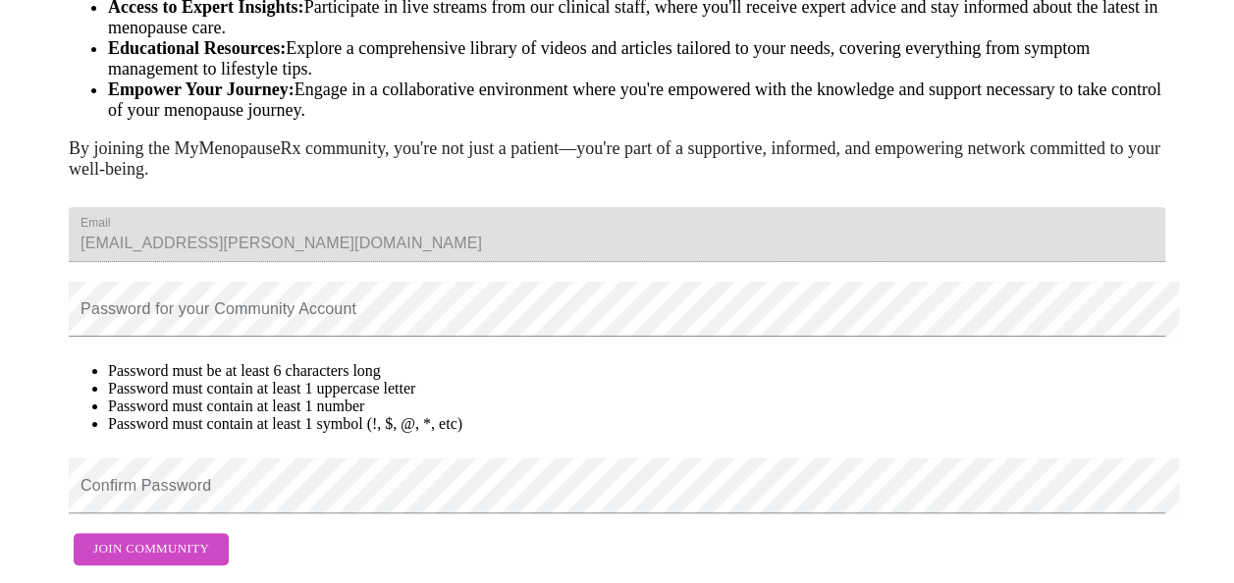
scroll to position [447, 0]
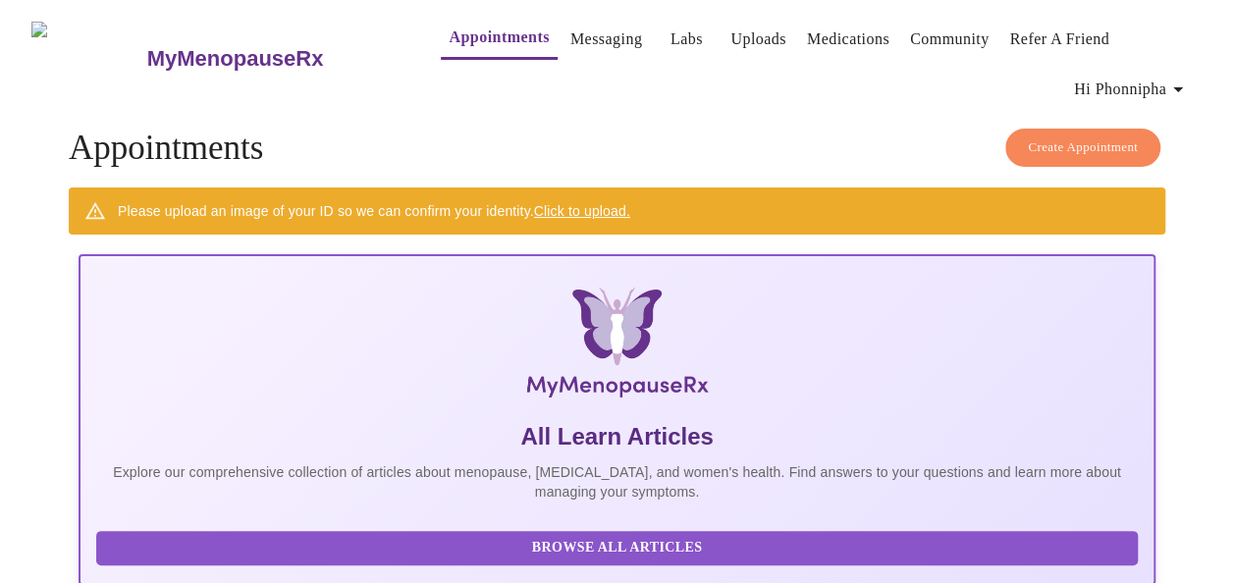
click at [1108, 129] on button "Create Appointment" at bounding box center [1083, 148] width 155 height 38
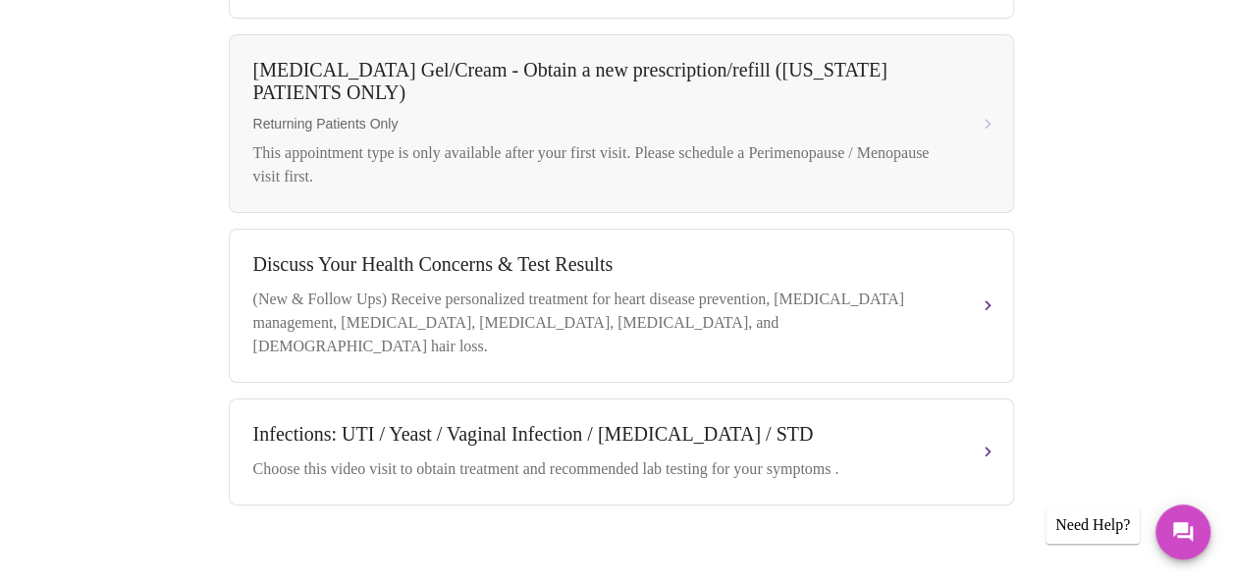
scroll to position [868, 0]
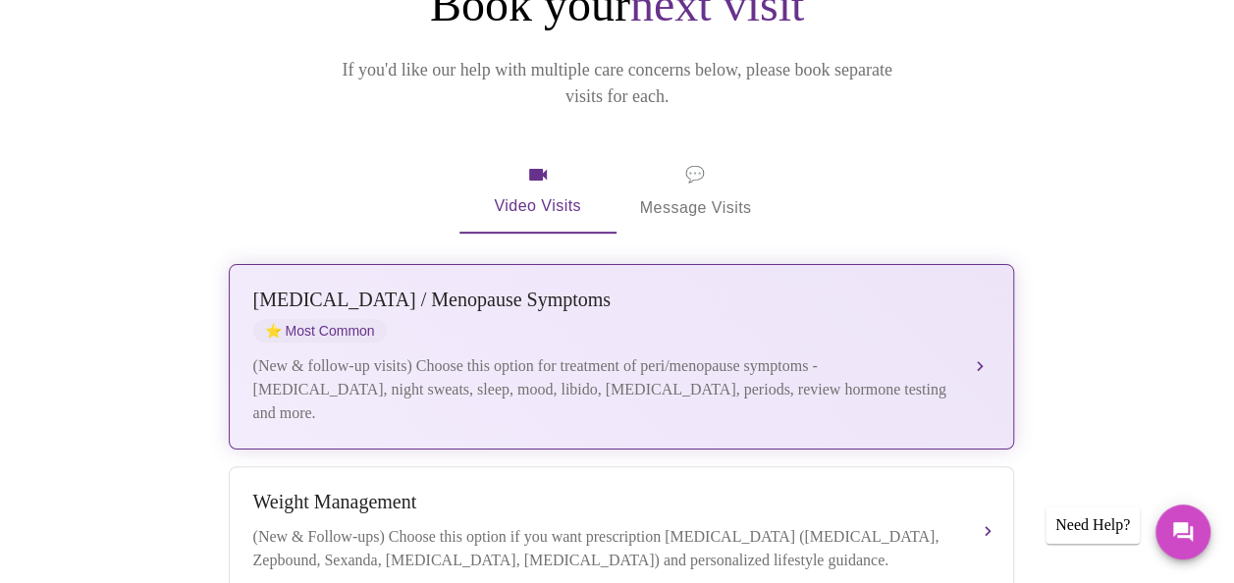
click at [862, 373] on div "(New & follow-up visits) Choose this option for treatment of peri/menopause sym…" at bounding box center [601, 389] width 697 height 71
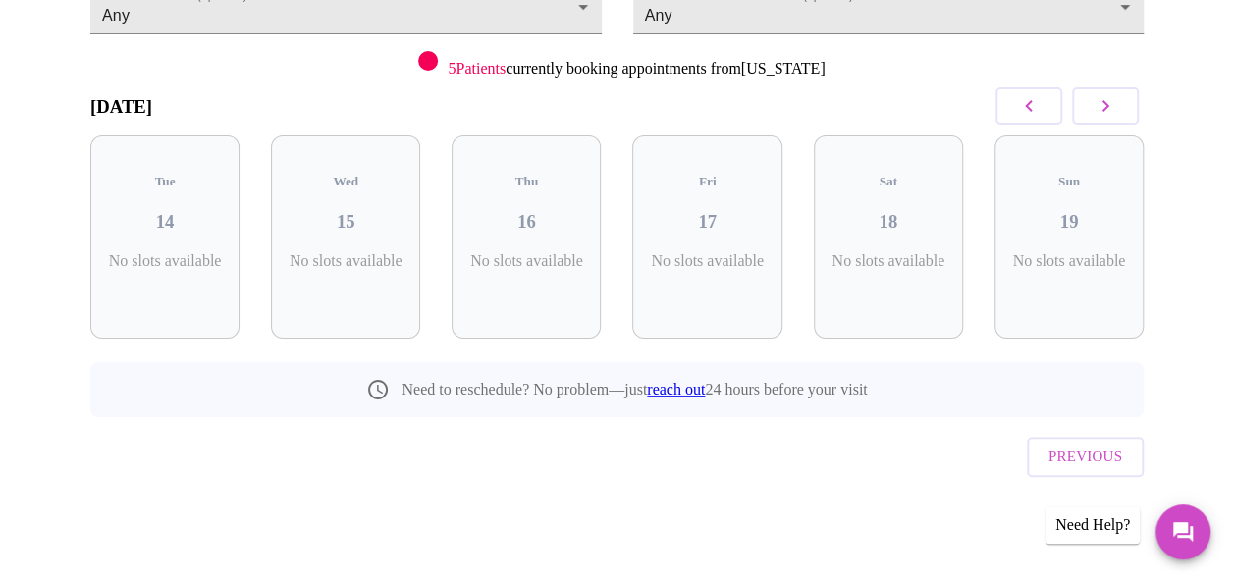
scroll to position [216, 0]
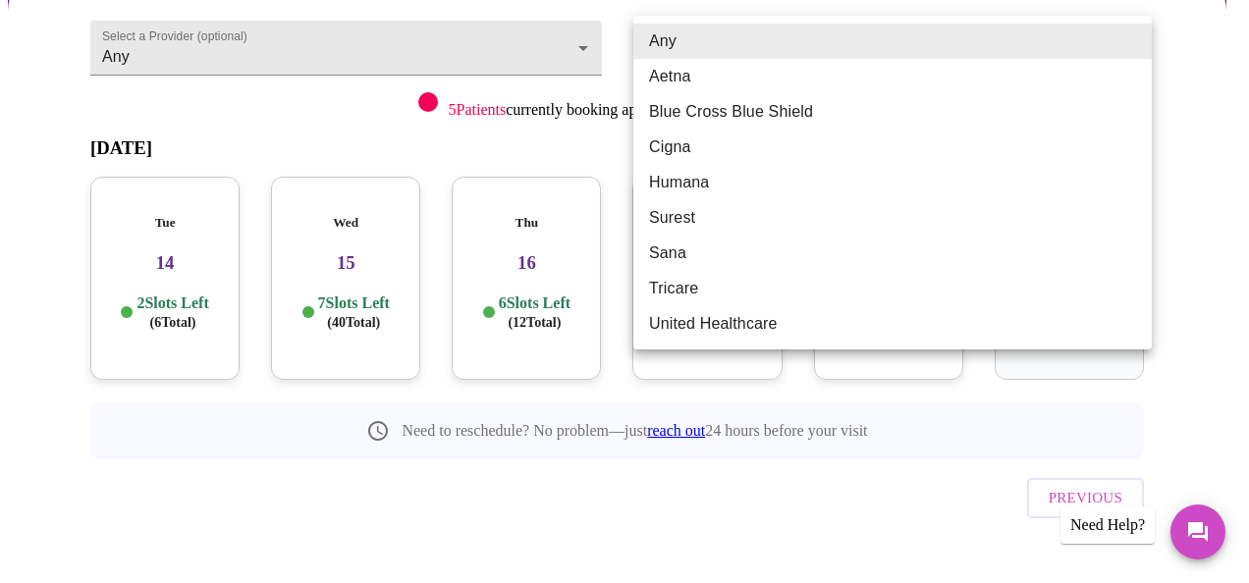
click at [844, 55] on body "MyMenopauseRx Appointments Messaging Labs Uploads Medications Community Refer a…" at bounding box center [624, 204] width 1233 height 825
click at [754, 64] on li "Aetna" at bounding box center [892, 76] width 518 height 35
type input "Aetna"
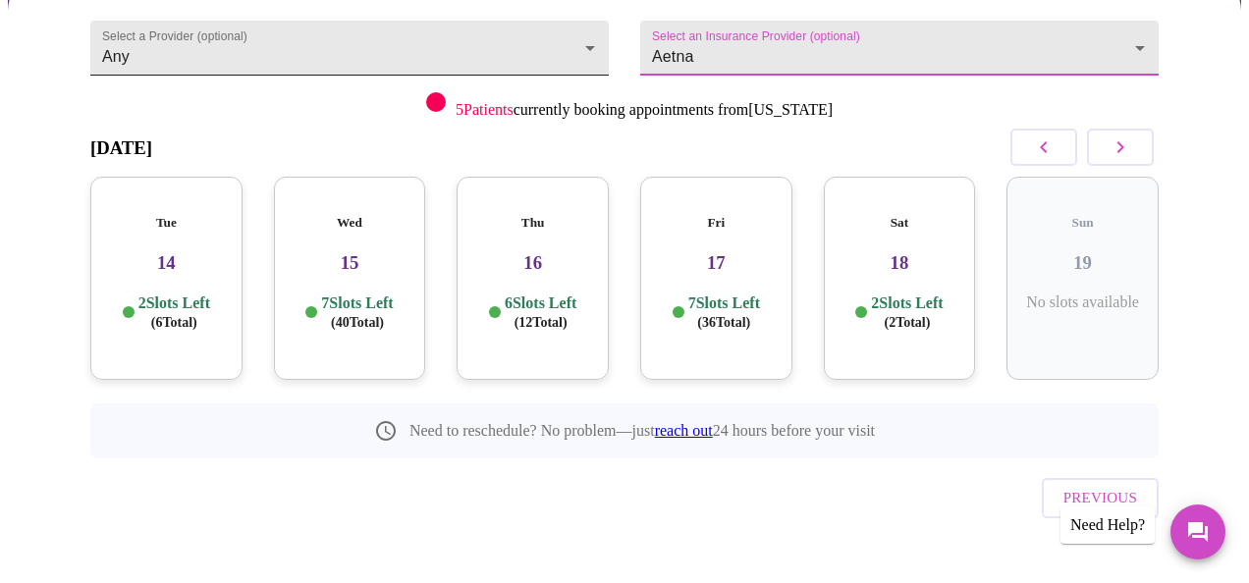
click at [354, 38] on body "MyMenopauseRx Appointments Messaging Labs Uploads Medications Community Refer a…" at bounding box center [624, 204] width 1233 height 825
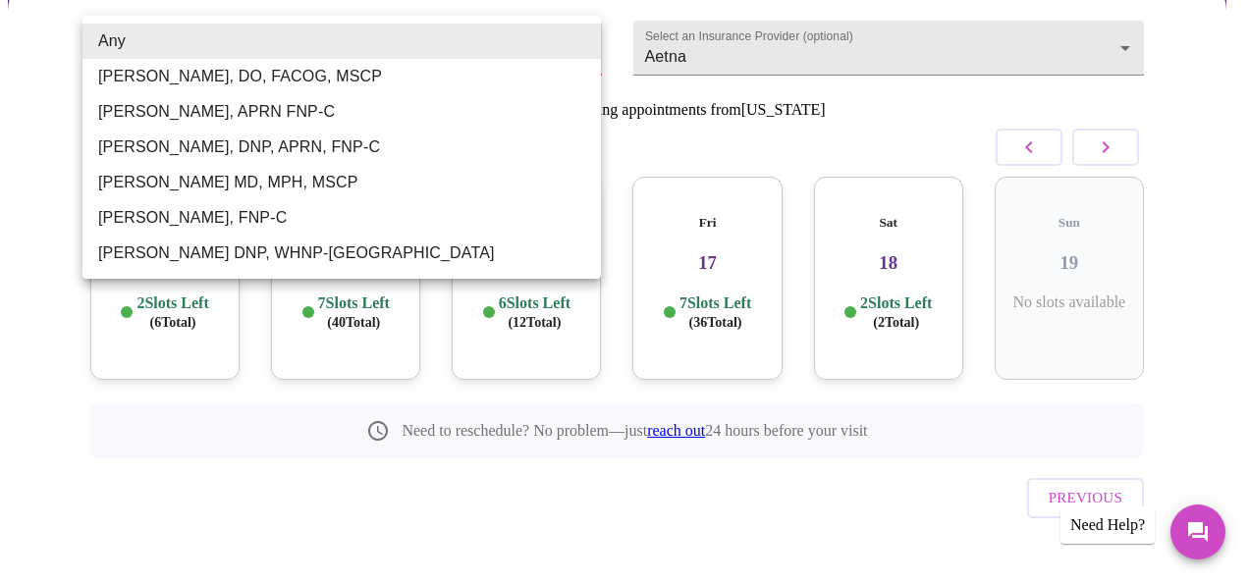
click at [173, 145] on li "[PERSON_NAME], DNP, APRN, FNP-C" at bounding box center [341, 147] width 518 height 35
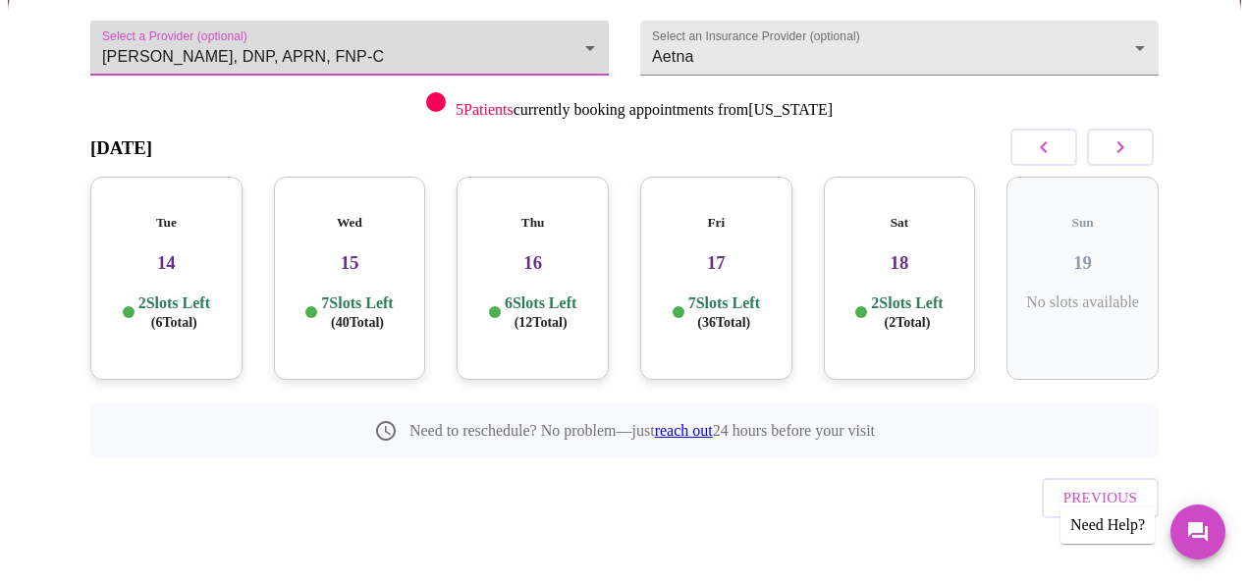
type input "[PERSON_NAME], DNP, APRN, FNP-C"
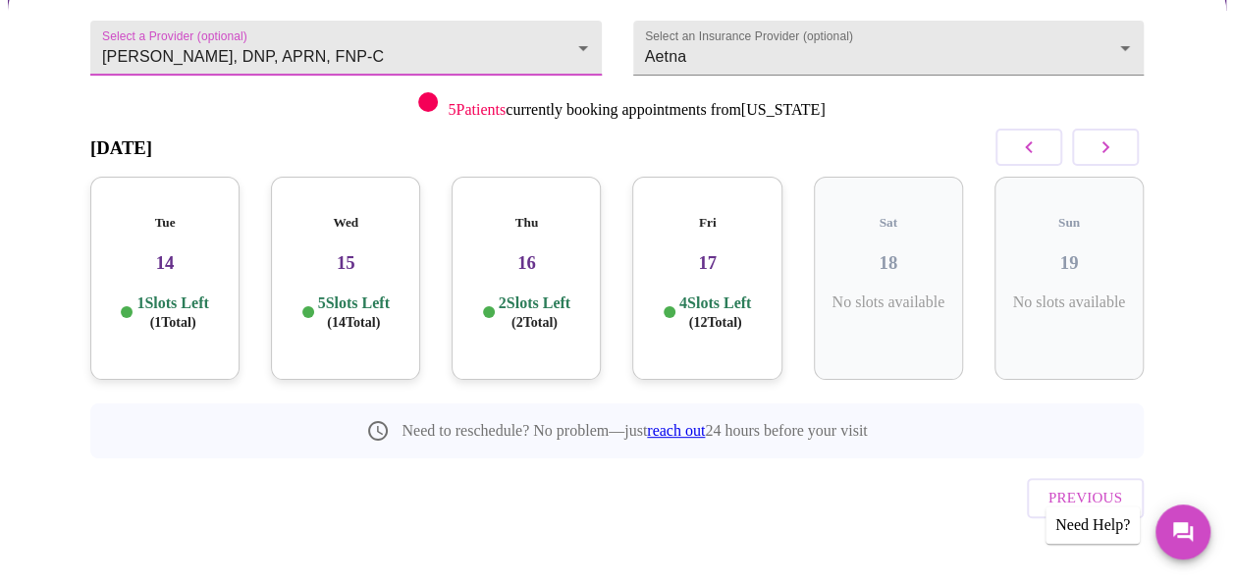
click at [189, 294] on p "1 Slots Left ( 1 Total)" at bounding box center [172, 313] width 72 height 38
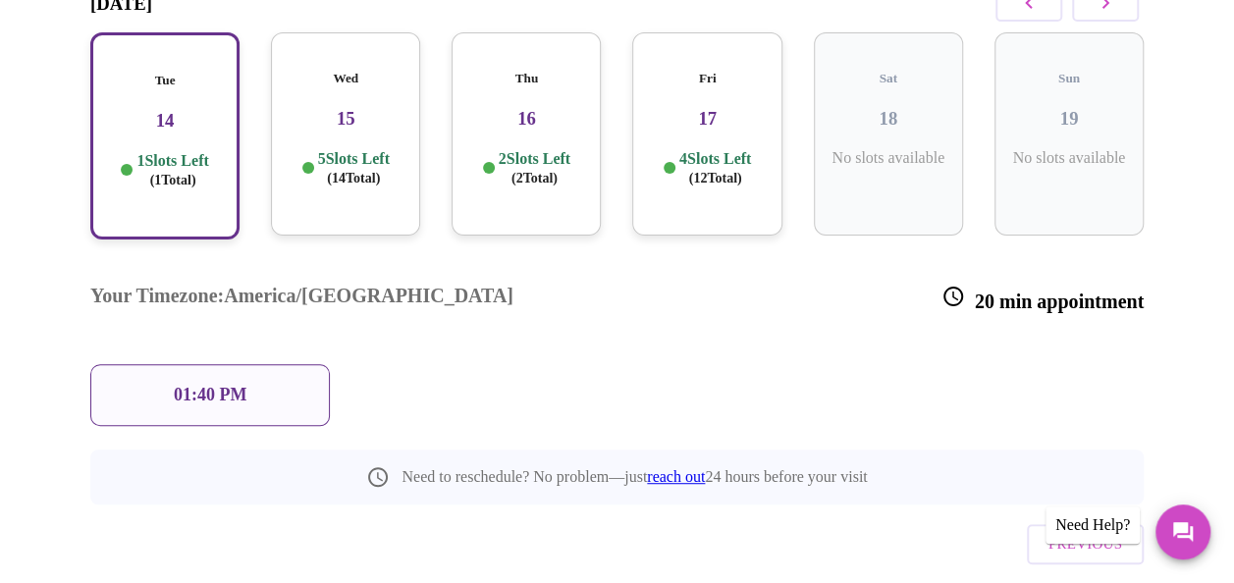
scroll to position [374, 0]
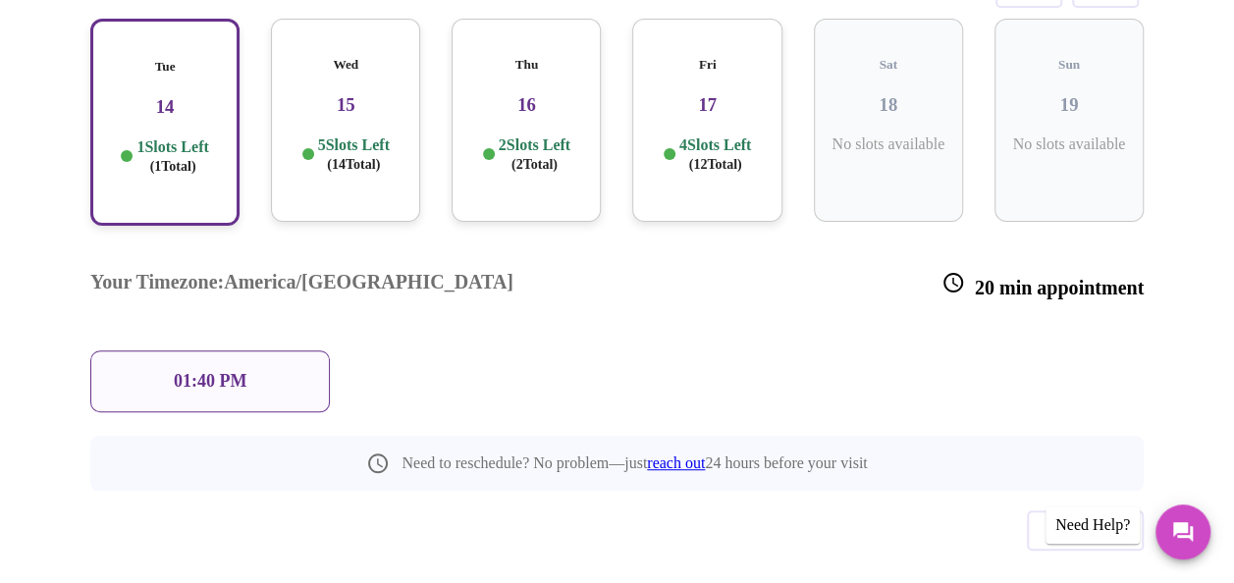
click at [263, 351] on div "01:40 PM" at bounding box center [210, 382] width 240 height 62
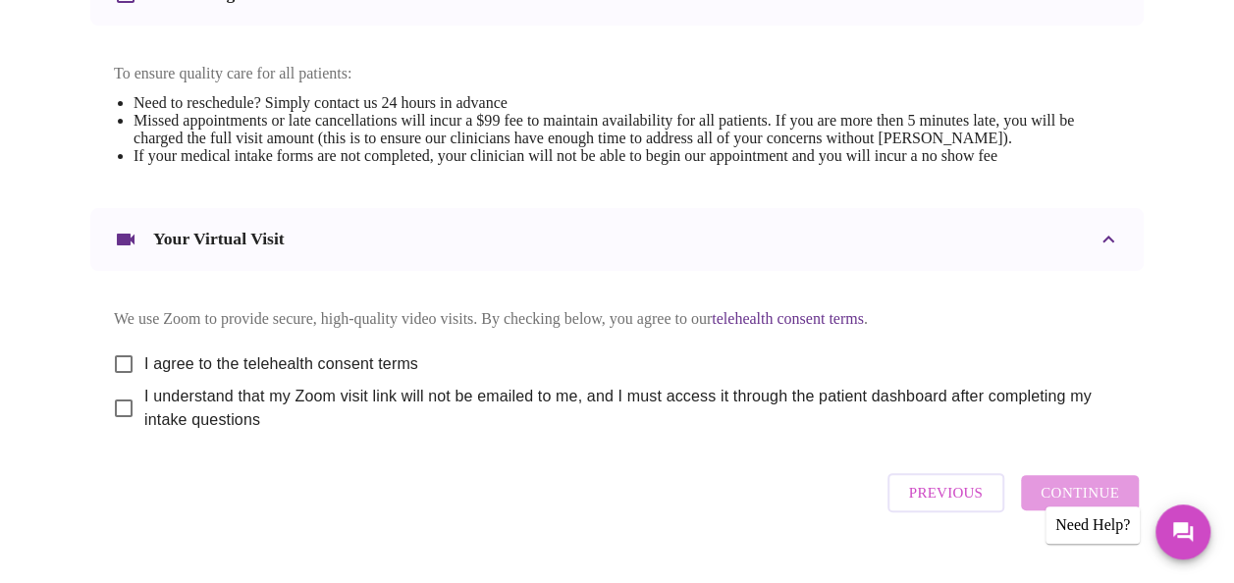
scroll to position [841, 0]
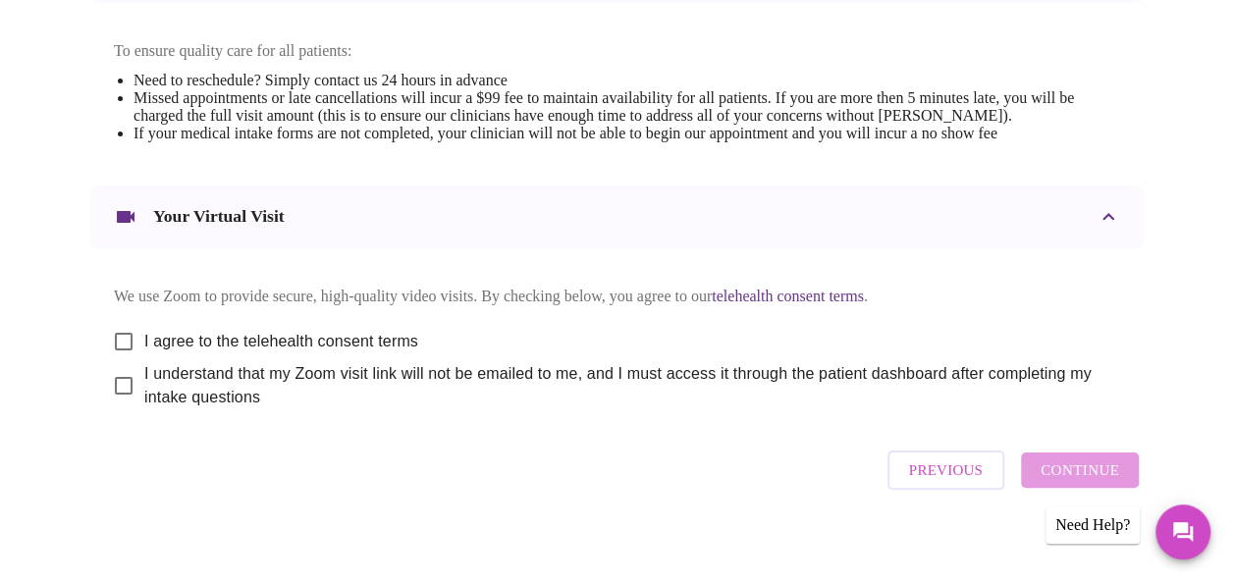
click at [178, 354] on span "I agree to the telehealth consent terms" at bounding box center [281, 342] width 274 height 24
click at [144, 361] on input "I agree to the telehealth consent terms" at bounding box center [123, 341] width 41 height 41
checkbox input "true"
click at [120, 395] on input "I understand that my Zoom visit link will not be emailed to me, and I must acce…" at bounding box center [123, 385] width 41 height 41
checkbox input "true"
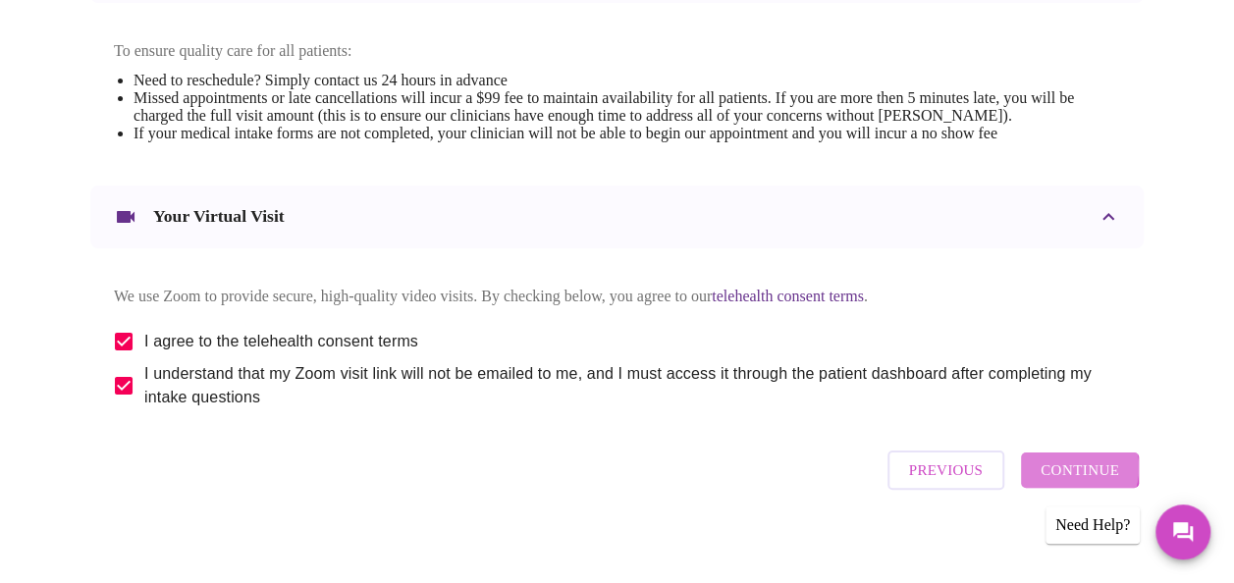
click at [1078, 483] on span "Continue" at bounding box center [1080, 471] width 79 height 26
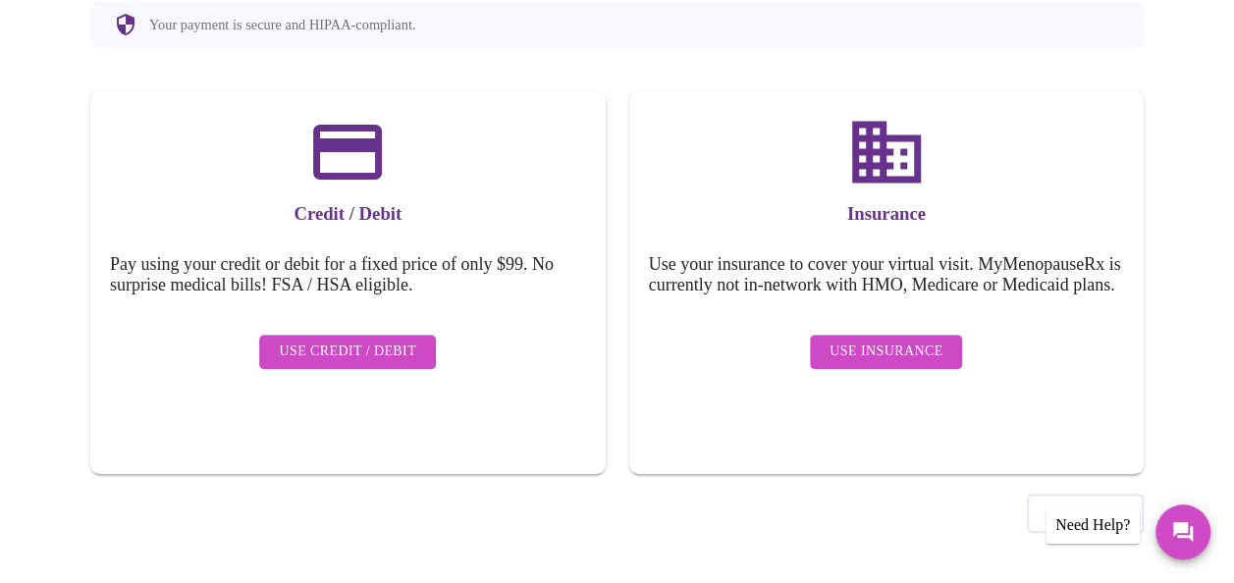
click at [868, 357] on span "Use Insurance" at bounding box center [886, 352] width 113 height 25
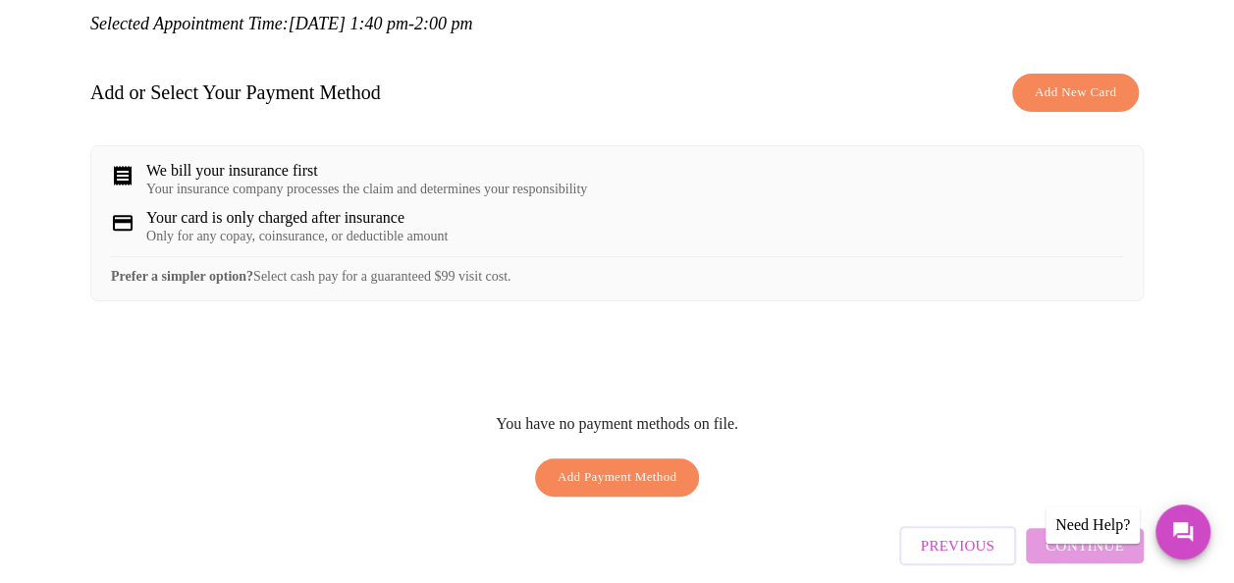
scroll to position [259, 0]
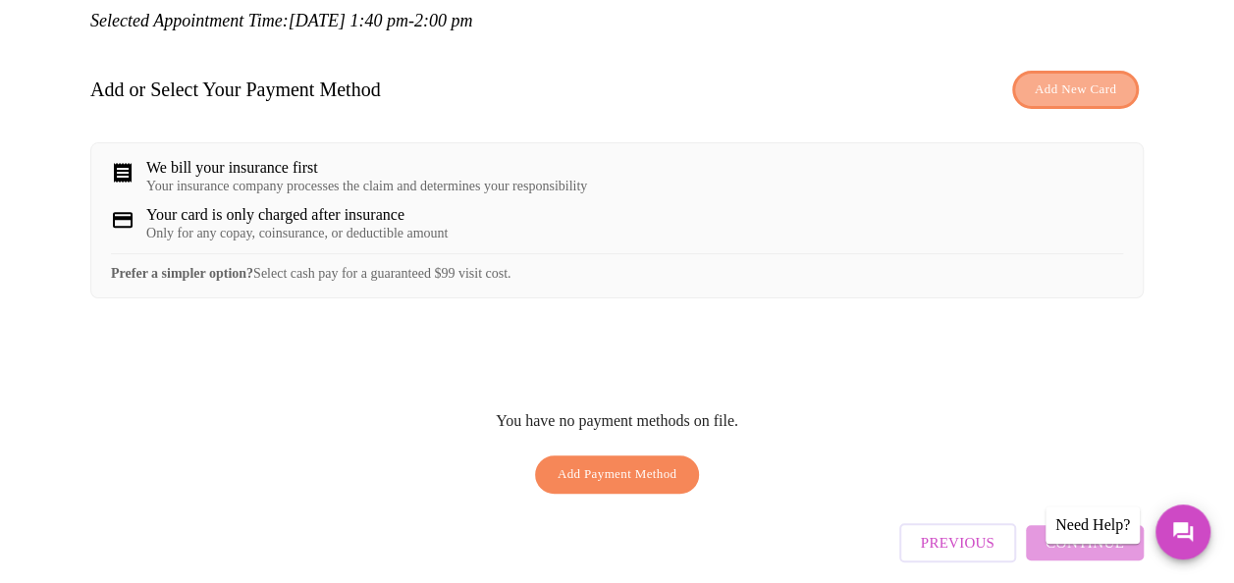
click at [1082, 96] on span "Add New Card" at bounding box center [1076, 90] width 82 height 23
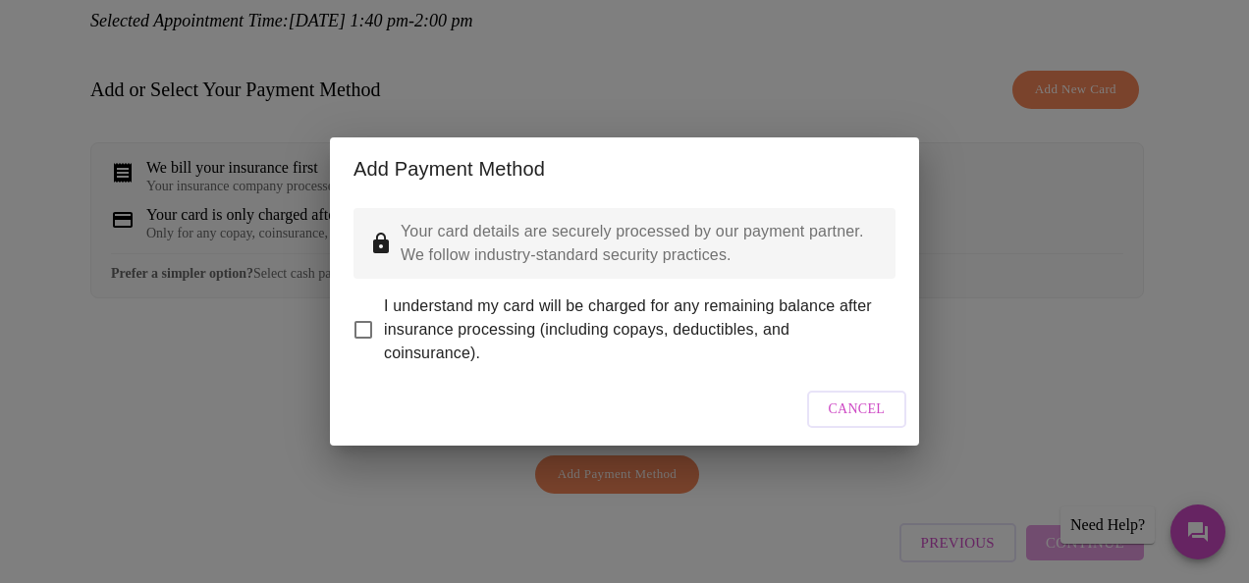
click at [403, 312] on span "I understand my card will be charged for any remaining balance after insurance …" at bounding box center [632, 330] width 496 height 71
click at [384, 312] on input "I understand my card will be charged for any remaining balance after insurance …" at bounding box center [363, 329] width 41 height 41
checkbox input "true"
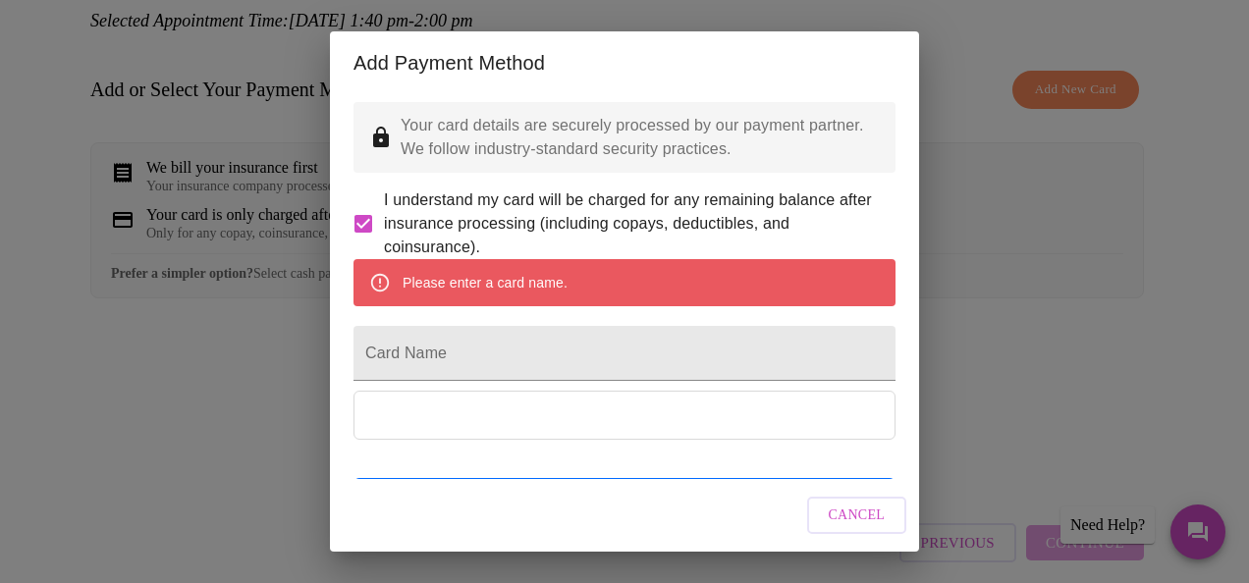
click at [945, 160] on div "Add Payment Method Your card details are securely processed by our payment part…" at bounding box center [624, 291] width 1249 height 583
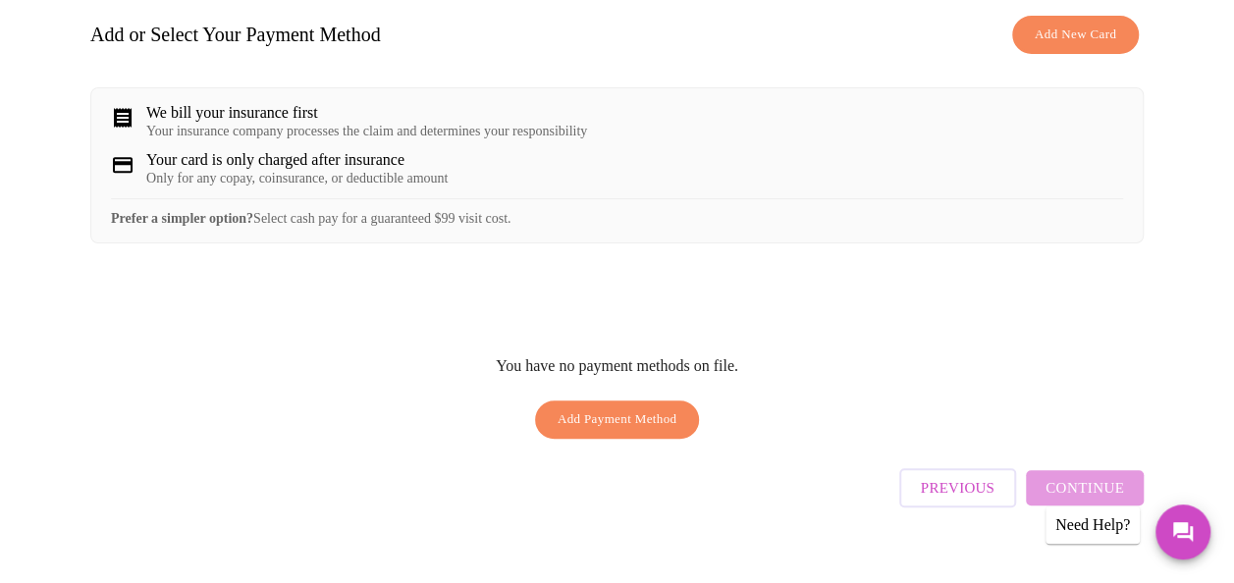
scroll to position [346, 0]
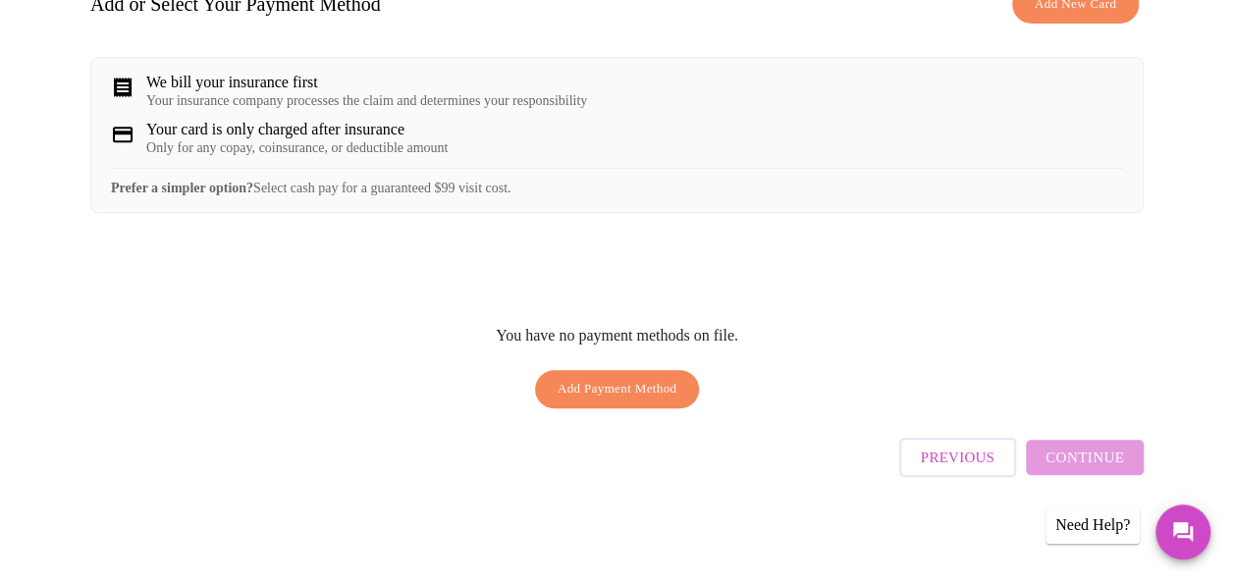
click at [1132, 456] on div "Previous Continue" at bounding box center [1021, 452] width 245 height 69
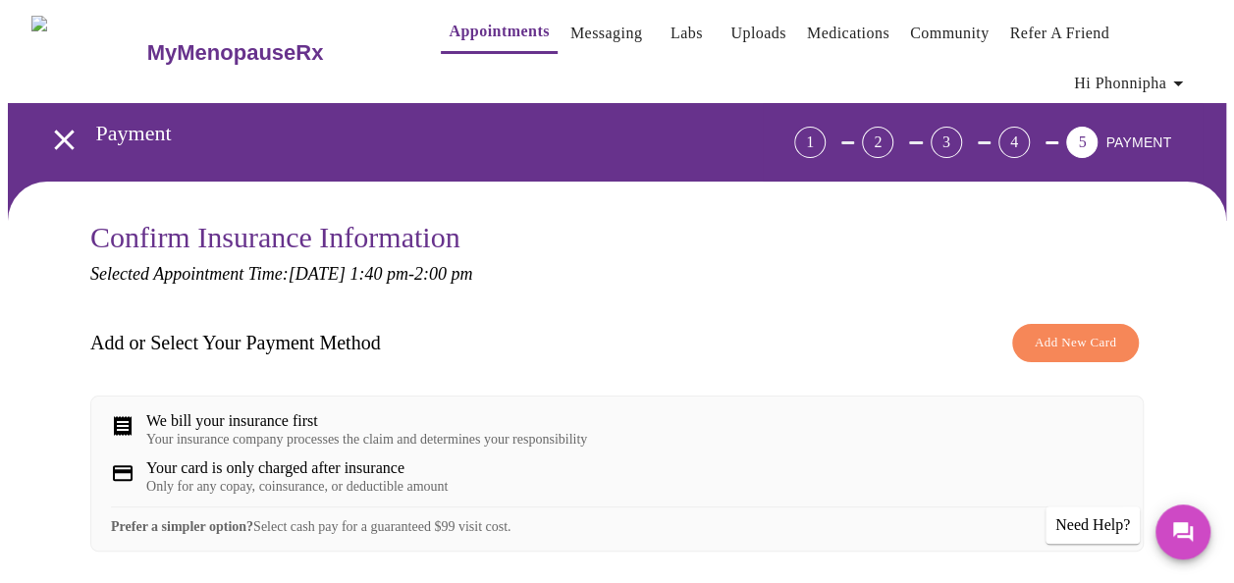
scroll to position [0, 0]
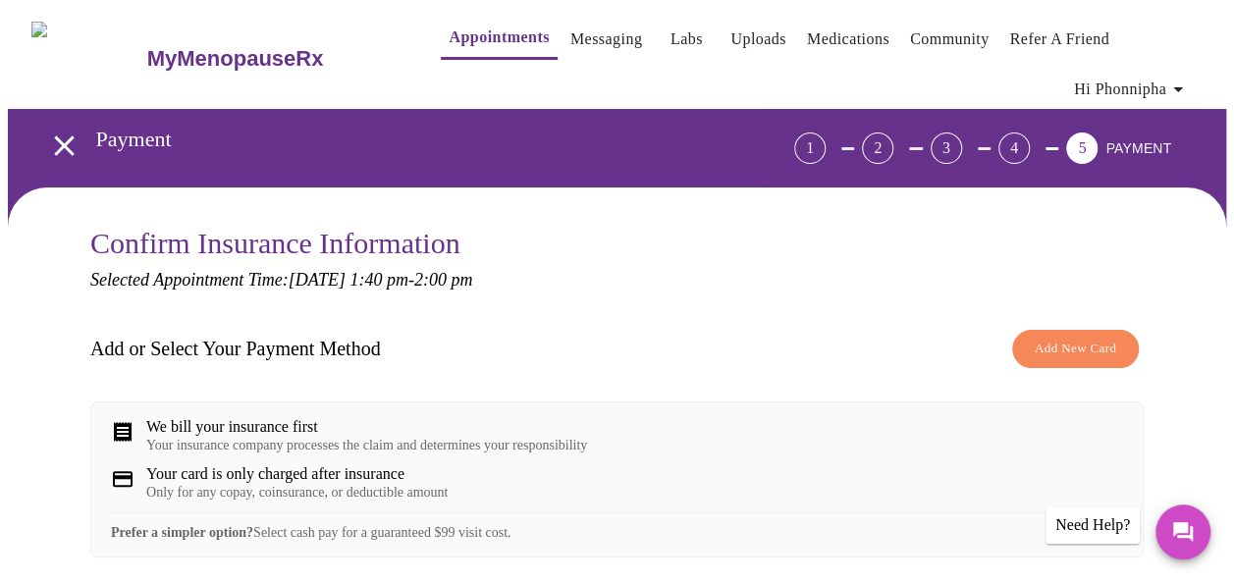
click at [1149, 76] on span "Hi Phonnipha" at bounding box center [1132, 89] width 116 height 27
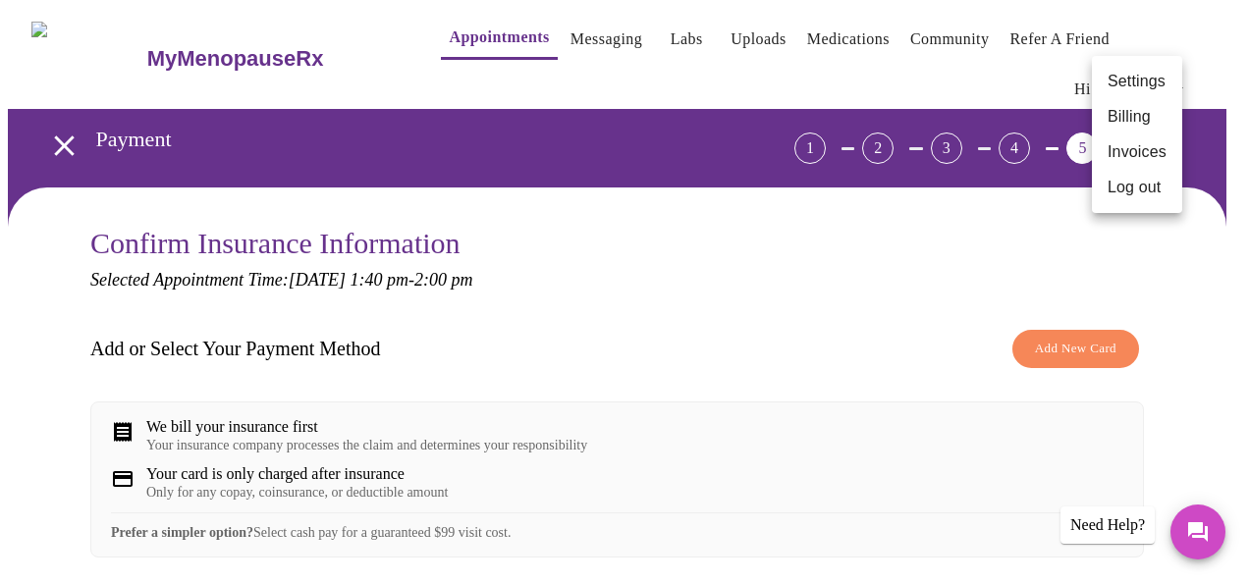
drag, startPoint x: 790, startPoint y: 294, endPoint x: 740, endPoint y: 325, distance: 58.3
click at [783, 297] on div at bounding box center [624, 291] width 1249 height 583
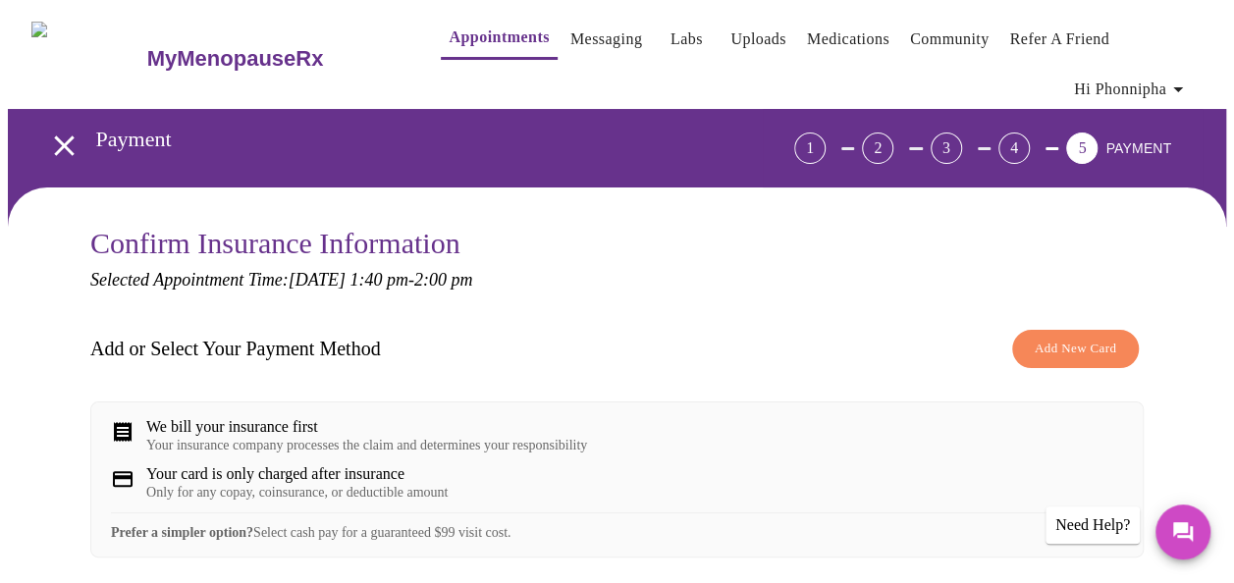
click at [1086, 349] on span "Add New Card" at bounding box center [1076, 349] width 82 height 23
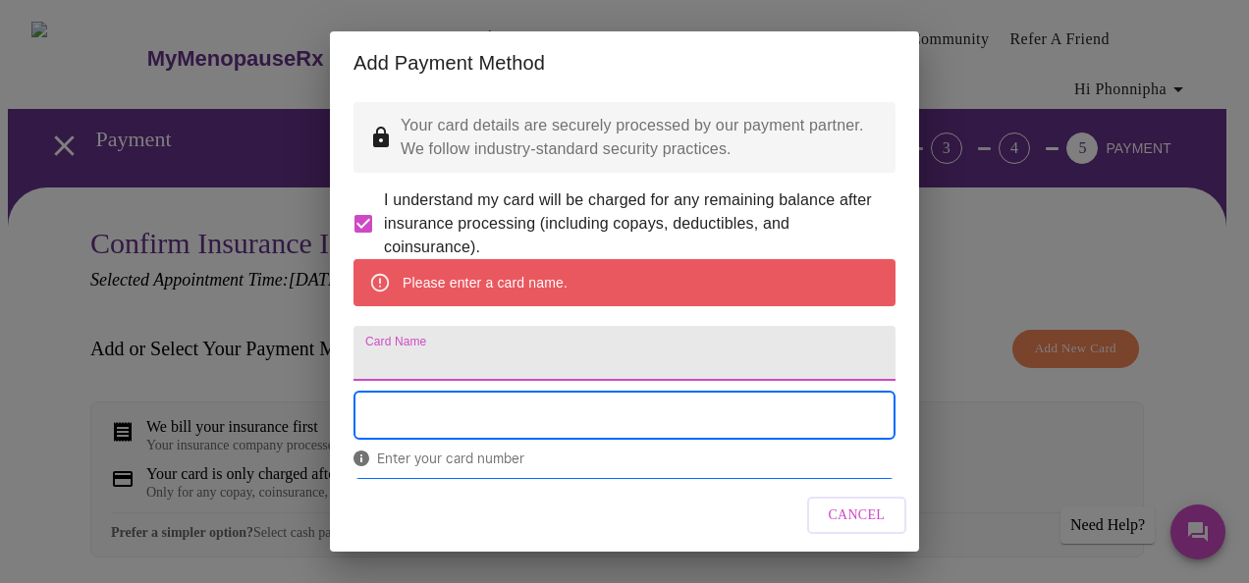
click at [736, 381] on input "Card Name" at bounding box center [625, 353] width 542 height 55
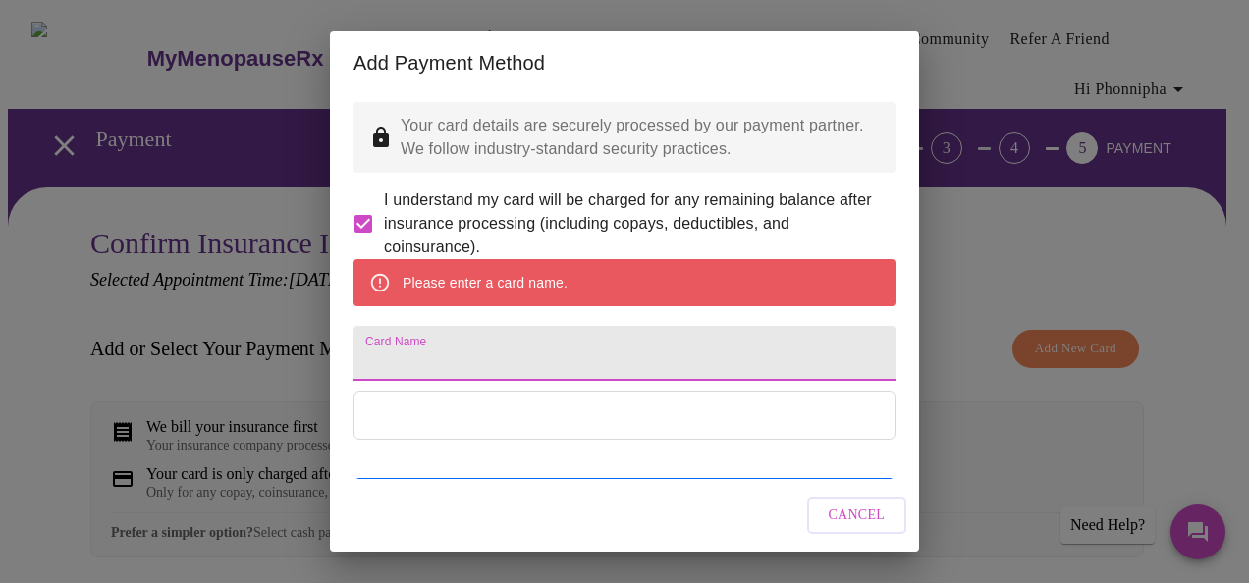
click at [852, 513] on span "Cancel" at bounding box center [857, 516] width 57 height 25
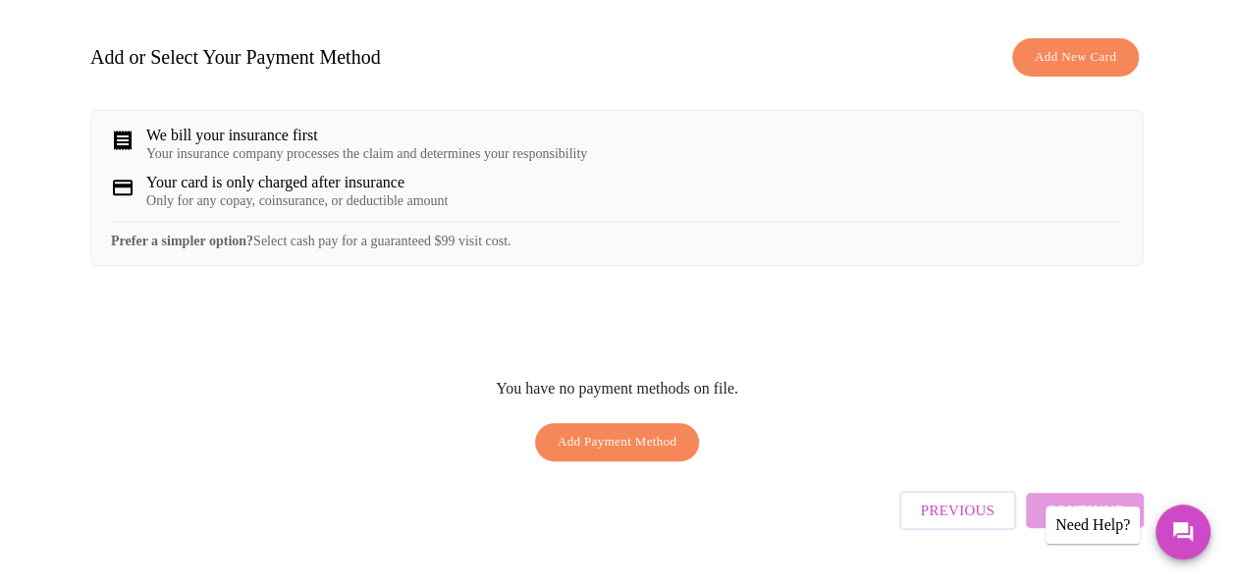
scroll to position [346, 0]
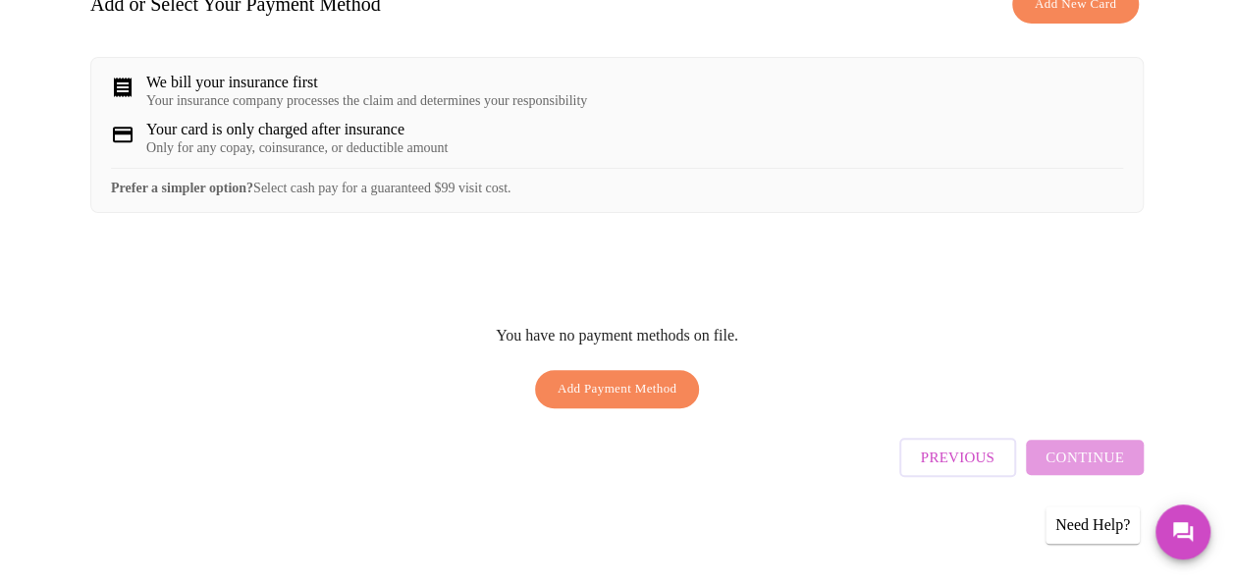
click at [951, 467] on span "Previous" at bounding box center [958, 458] width 74 height 26
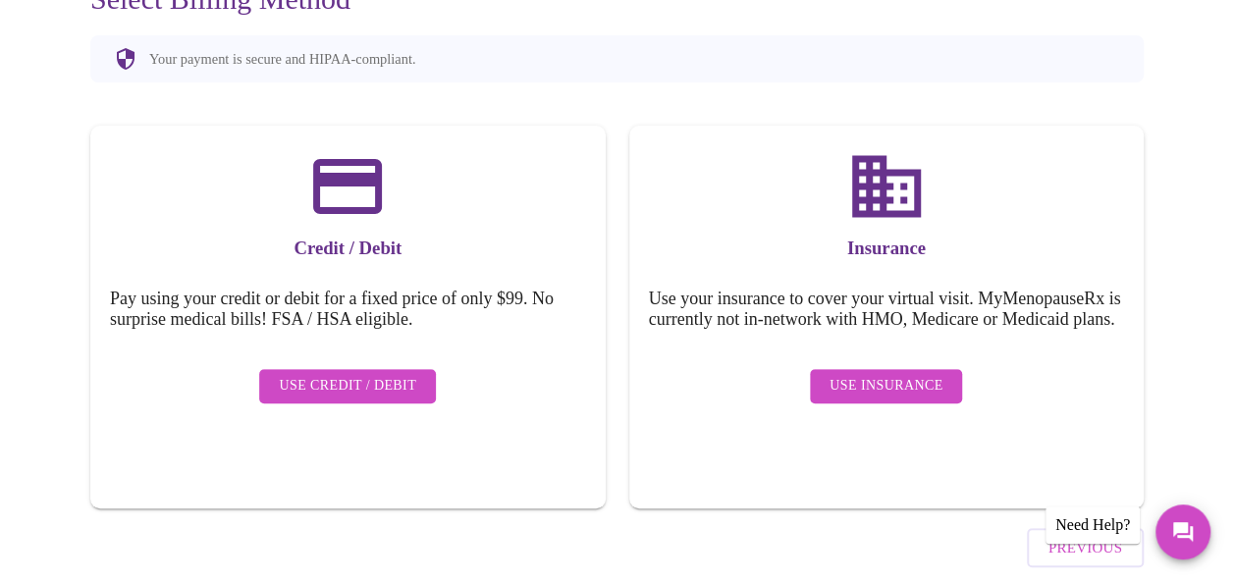
click at [910, 390] on span "Use Insurance" at bounding box center [886, 386] width 113 height 25
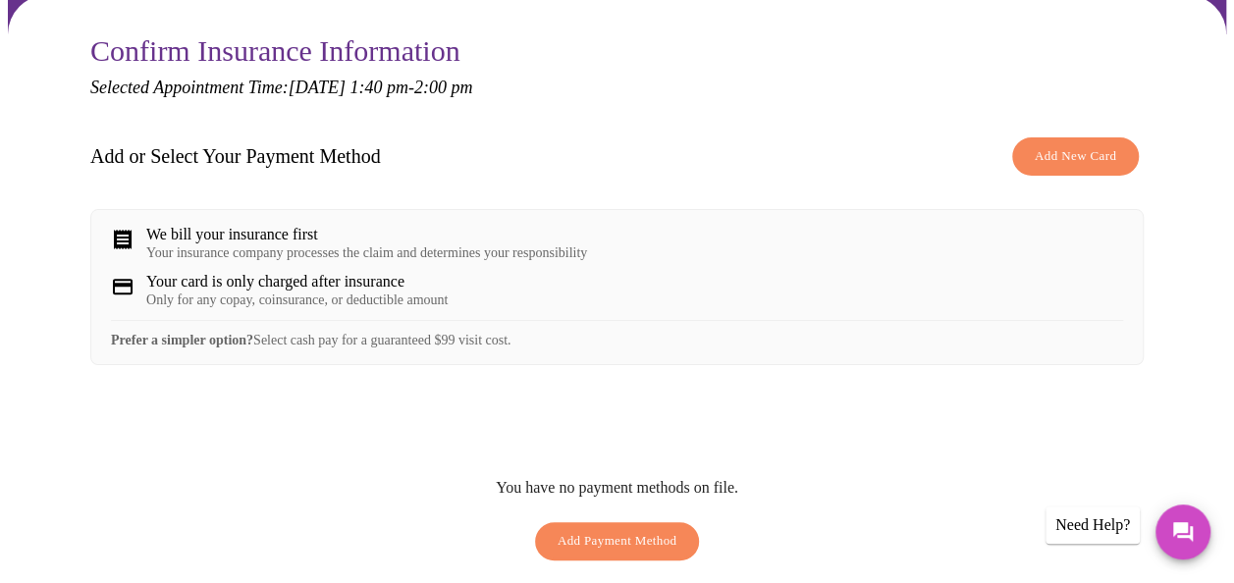
scroll to position [225, 0]
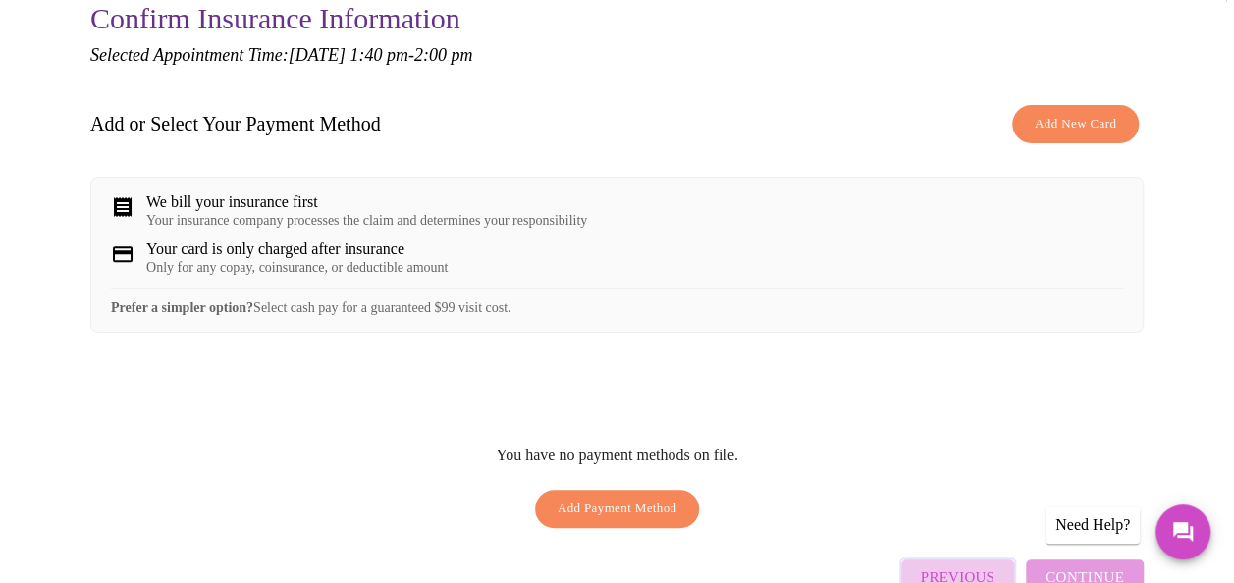
click at [971, 572] on button "Previous" at bounding box center [957, 577] width 117 height 39
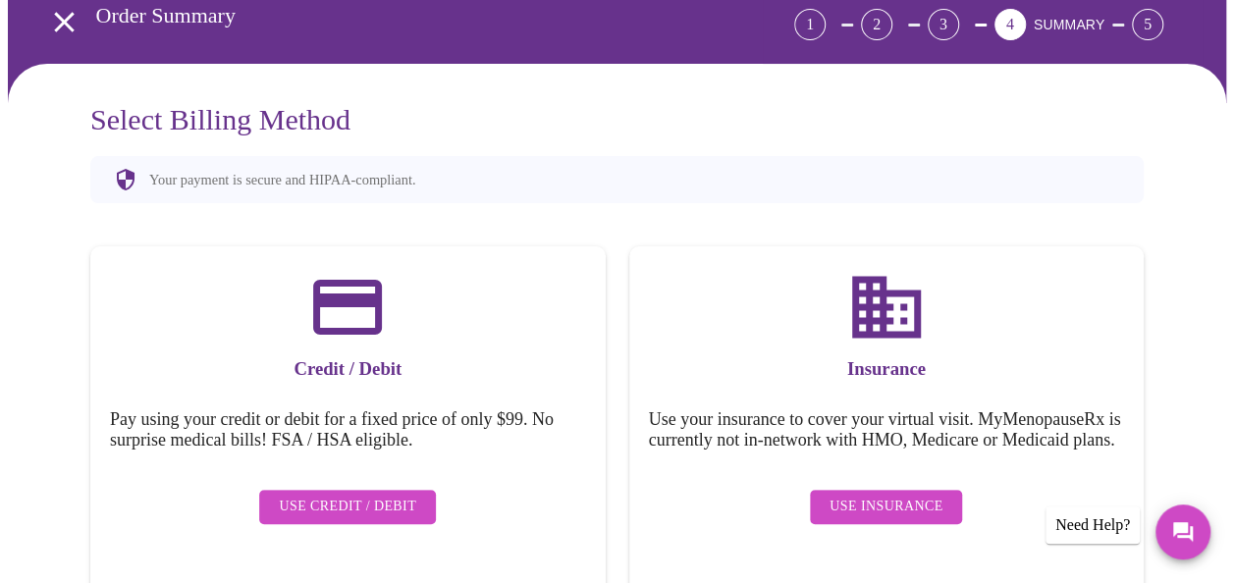
click at [1084, 518] on div "Need Help?" at bounding box center [1093, 525] width 94 height 37
click at [1180, 539] on icon "Messages" at bounding box center [1183, 532] width 24 height 24
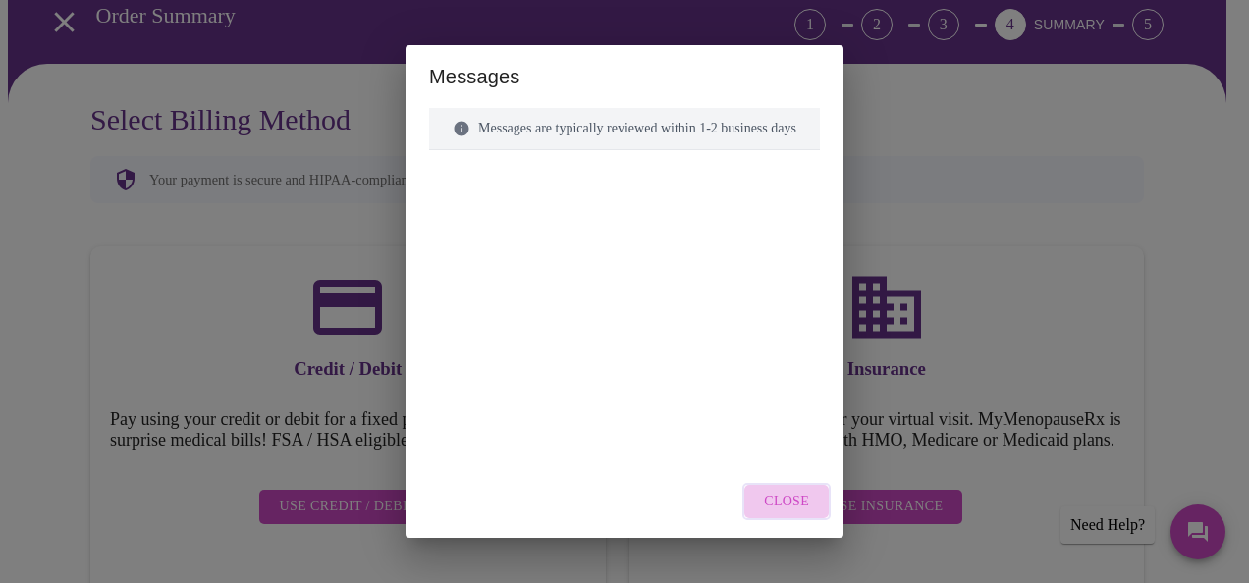
click at [783, 502] on span "Close" at bounding box center [786, 502] width 45 height 25
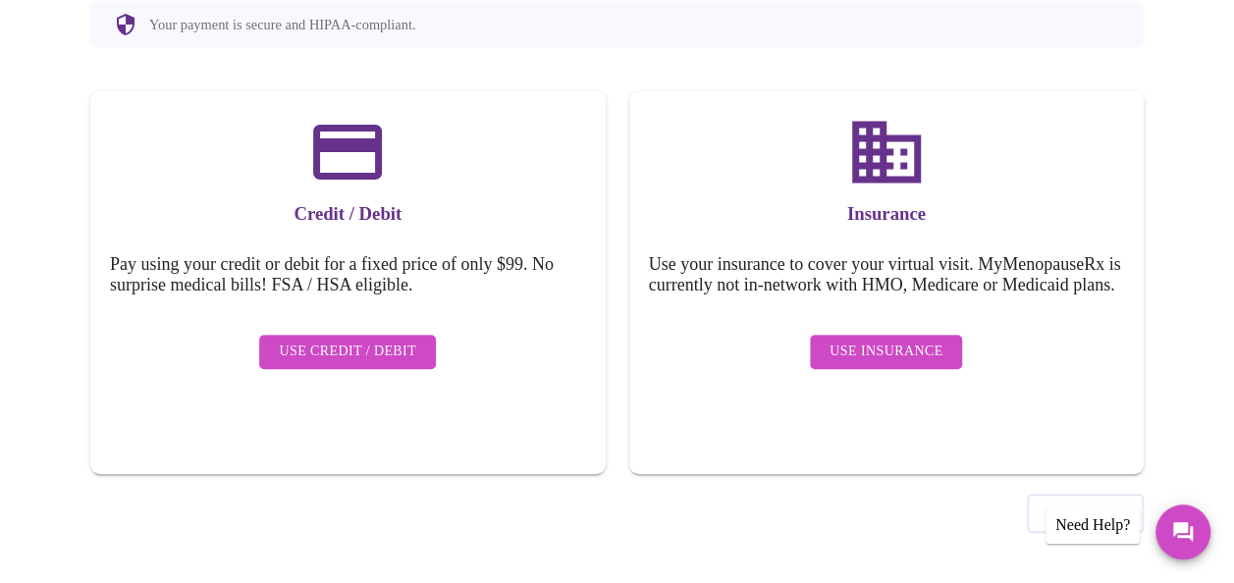
scroll to position [0, 0]
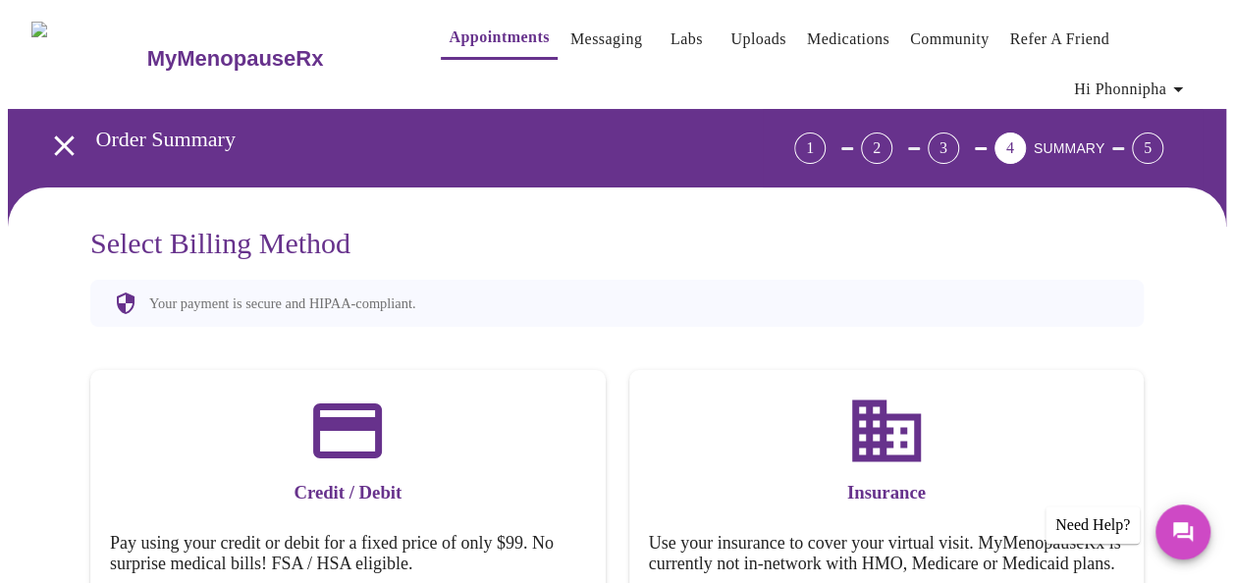
click at [946, 32] on link "Community" at bounding box center [950, 39] width 80 height 27
drag, startPoint x: 717, startPoint y: 40, endPoint x: 786, endPoint y: 108, distance: 96.5
click at [731, 40] on link "Uploads" at bounding box center [759, 39] width 56 height 27
click at [671, 36] on link "Labs" at bounding box center [687, 39] width 32 height 27
